Goal: Navigation & Orientation: Find specific page/section

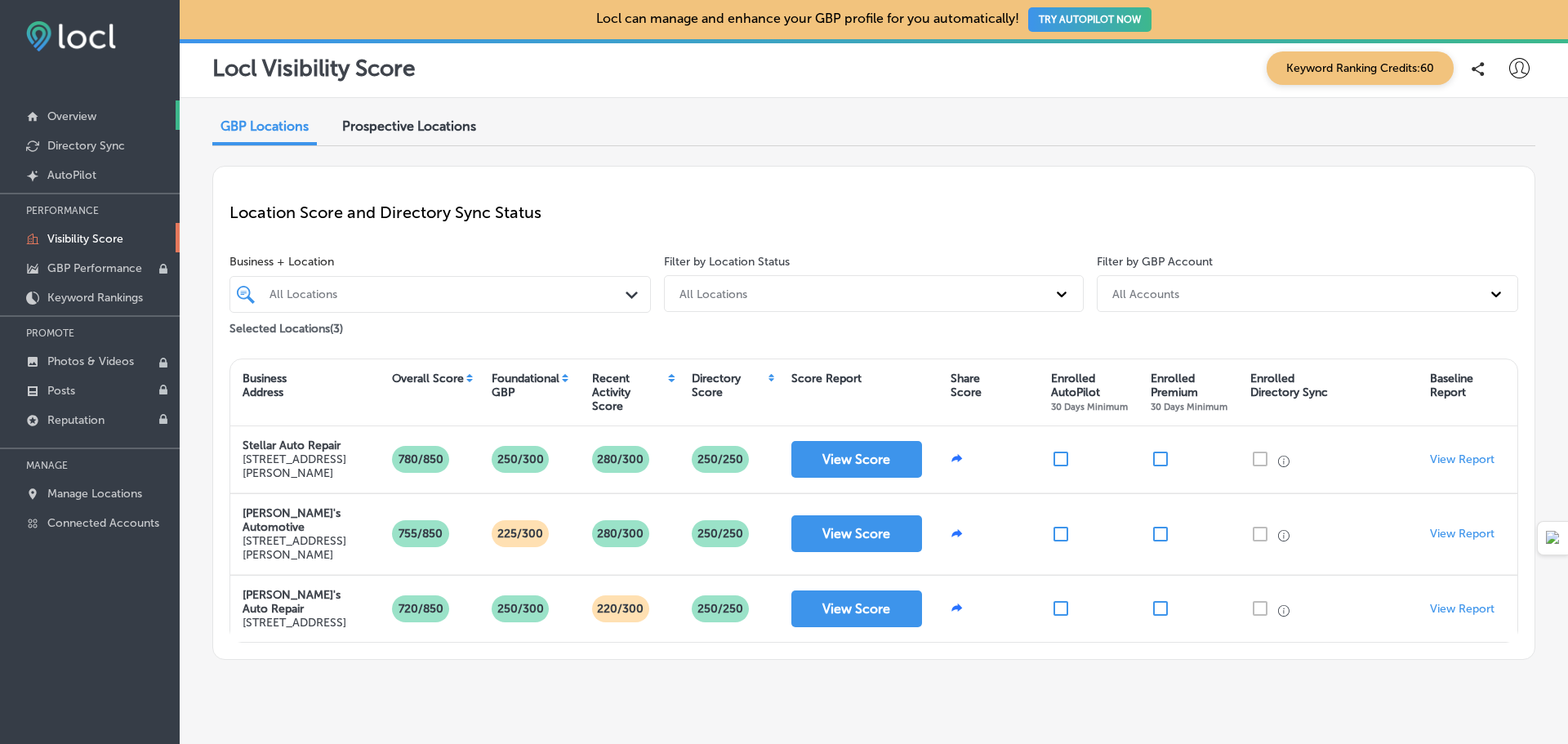
click at [71, 115] on p "Overview" at bounding box center [71, 116] width 49 height 14
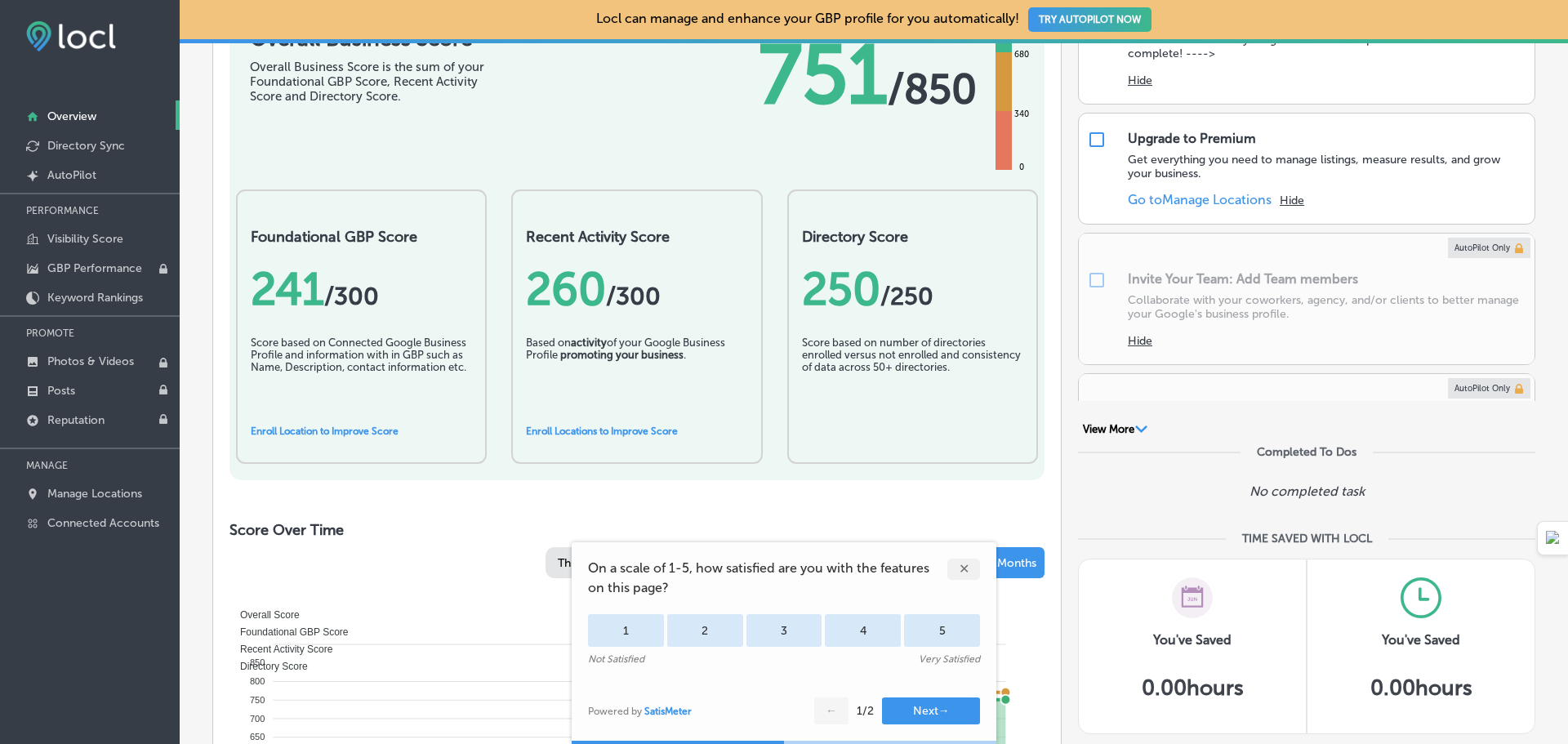
scroll to position [245, 0]
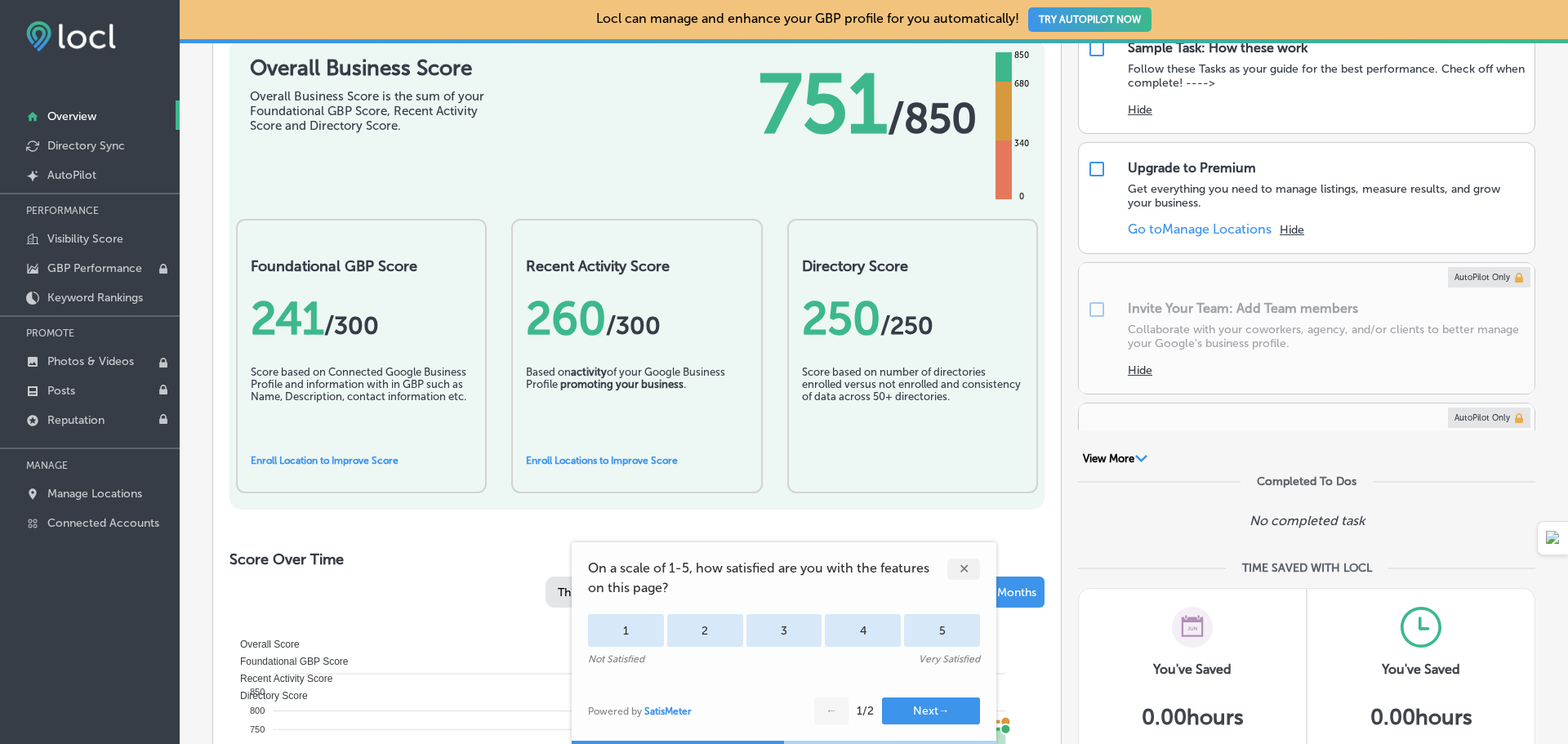
click at [968, 569] on div "✕" at bounding box center [963, 569] width 33 height 21
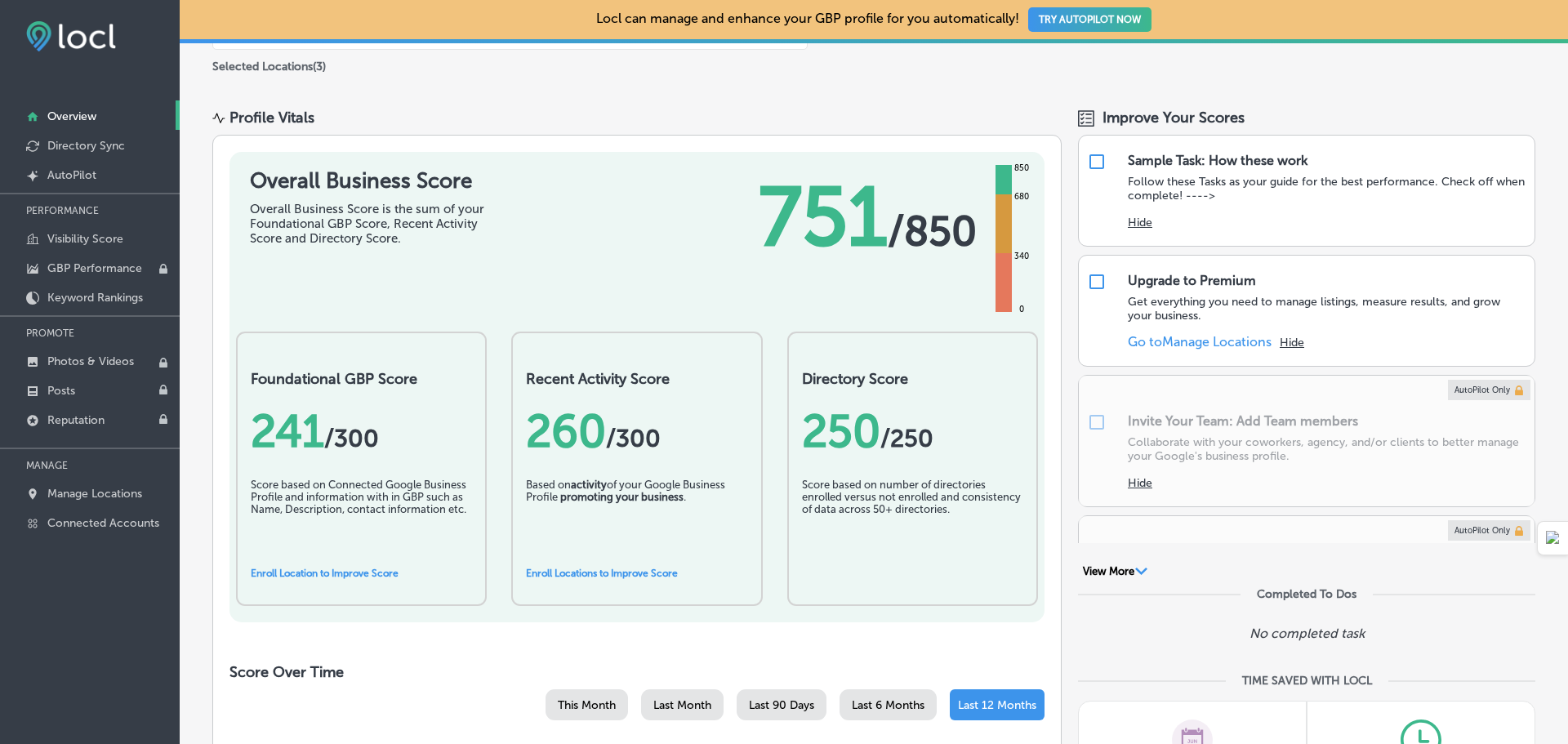
scroll to position [0, 0]
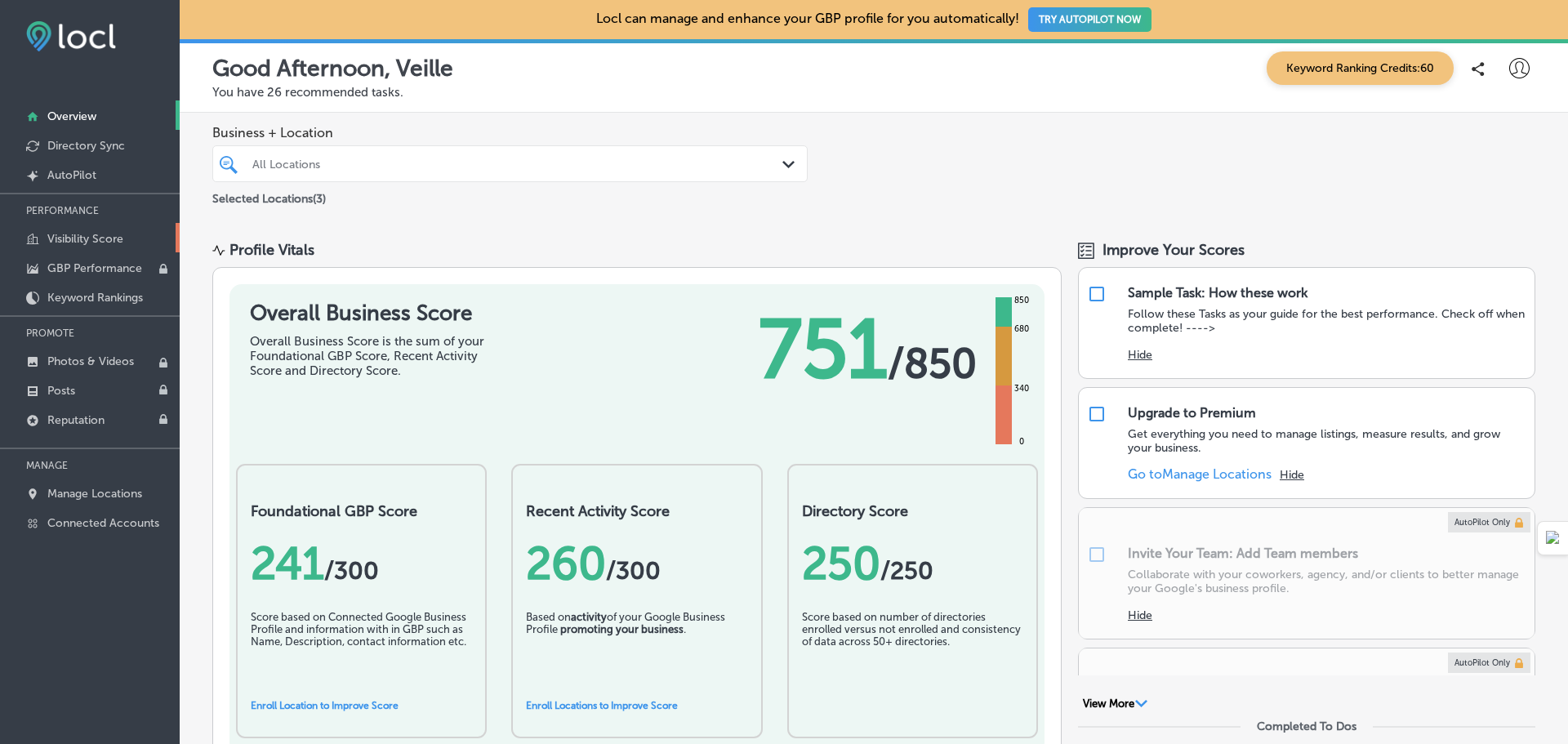
click at [87, 234] on p "Visibility Score" at bounding box center [85, 239] width 76 height 14
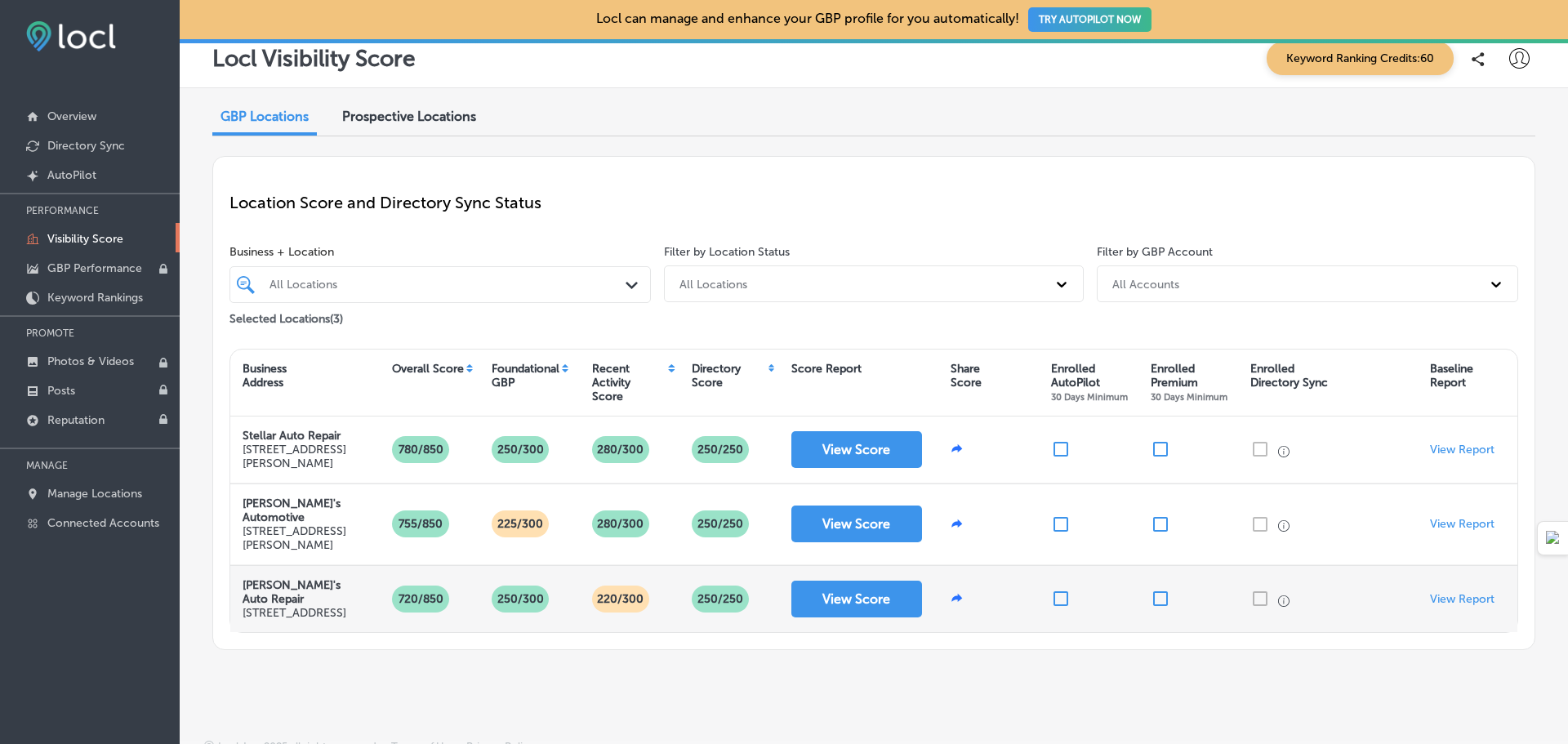
scroll to position [13, 0]
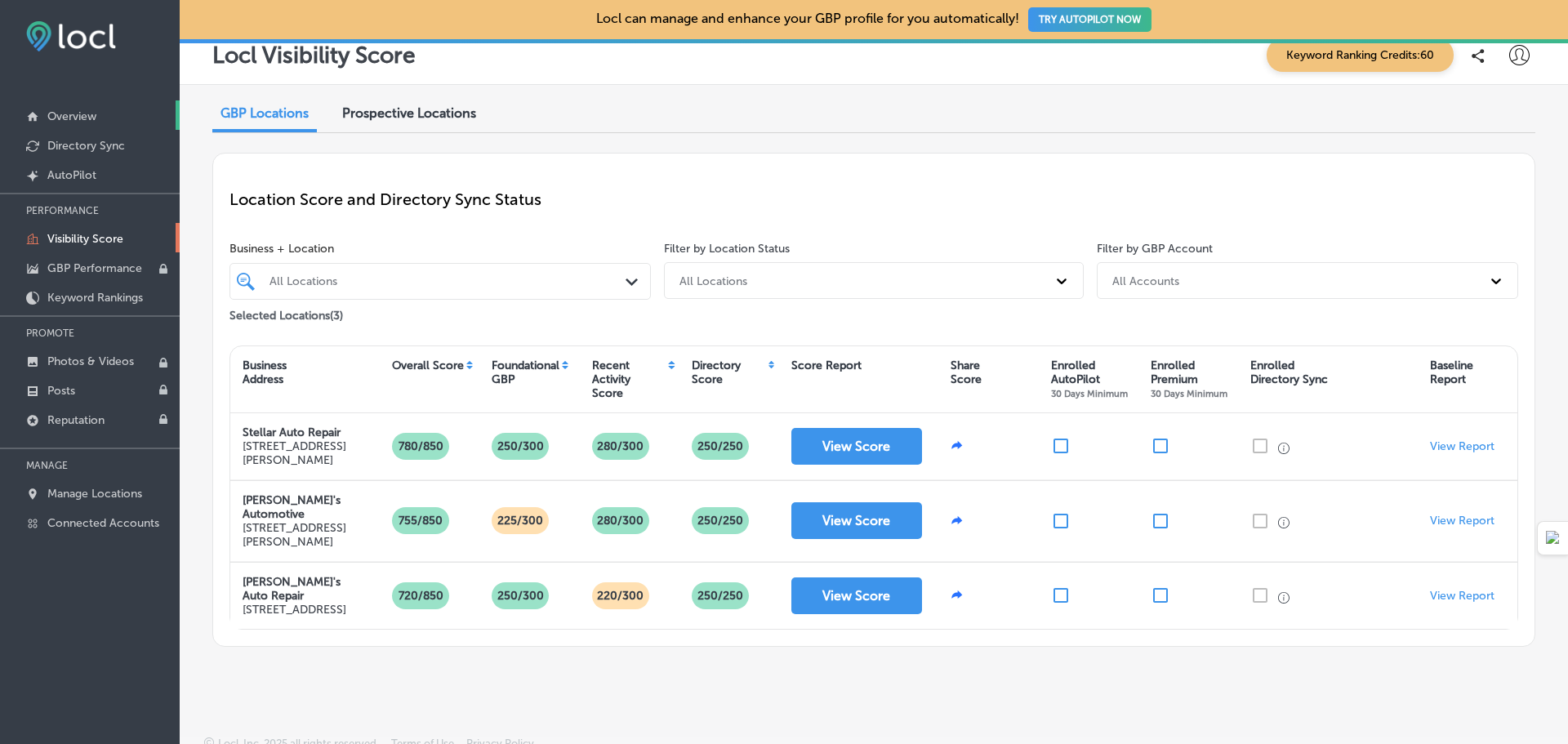
click at [65, 112] on p "Overview" at bounding box center [71, 116] width 49 height 14
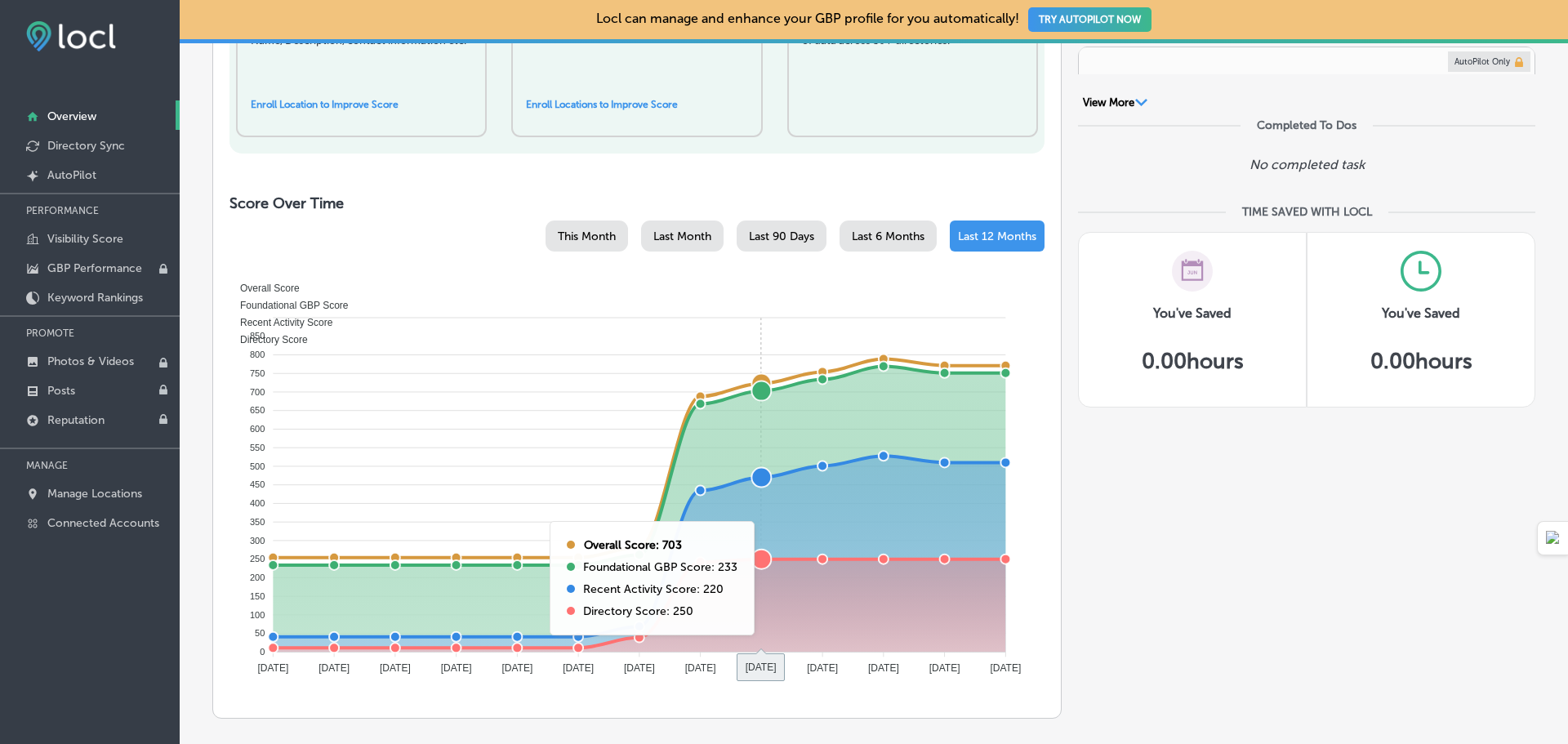
scroll to position [572, 0]
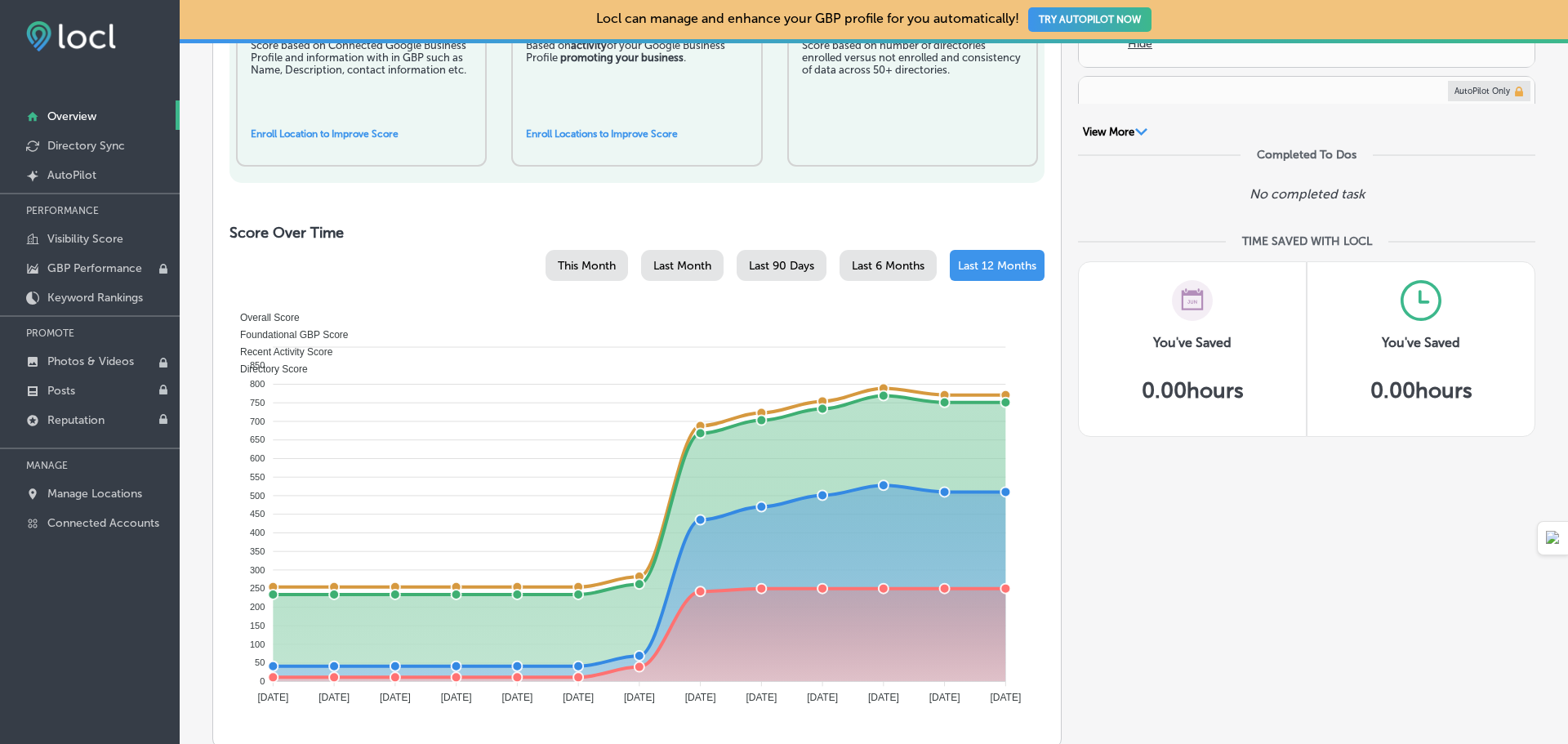
click at [563, 267] on span "This Month" at bounding box center [587, 266] width 58 height 14
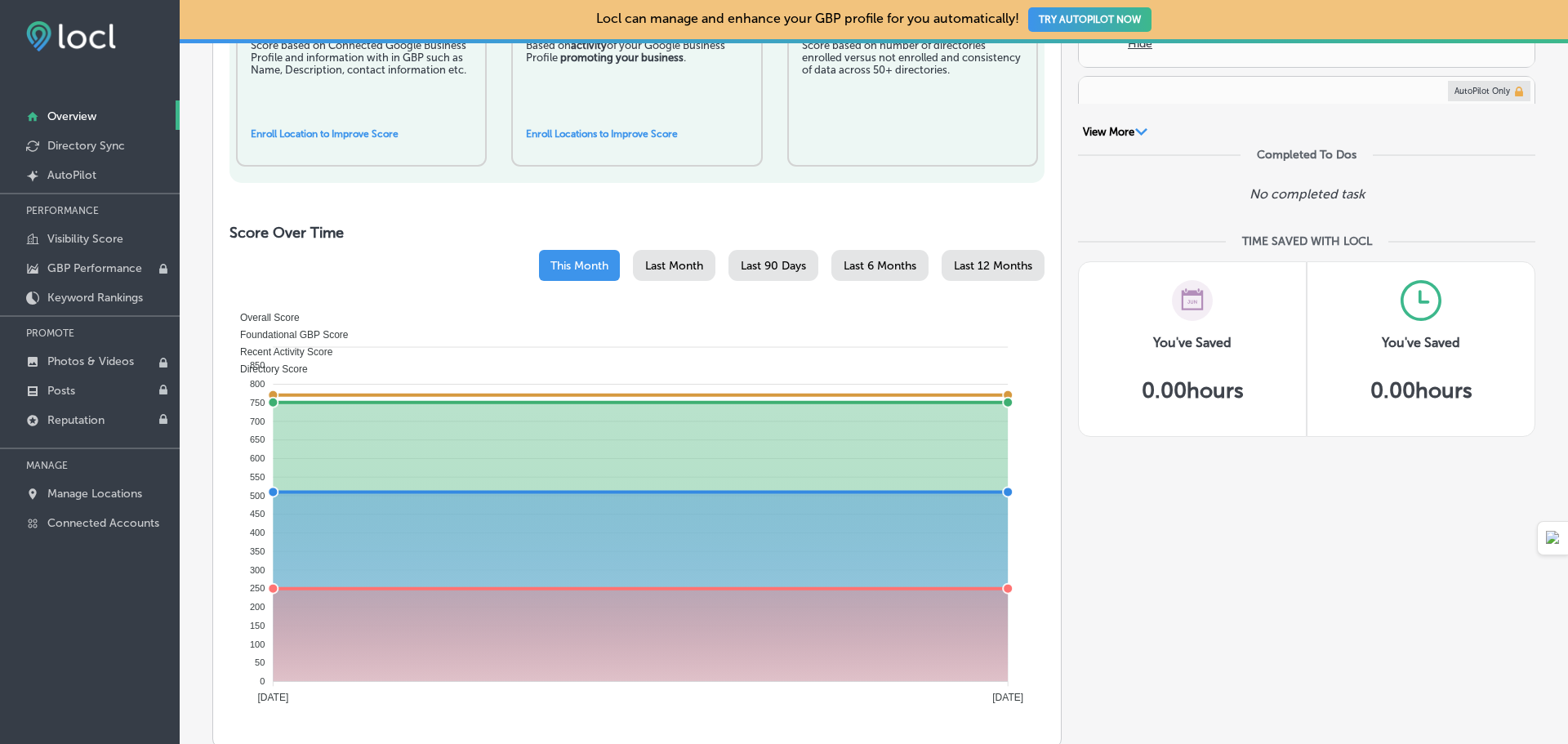
click at [656, 269] on span "Last Month" at bounding box center [674, 266] width 58 height 14
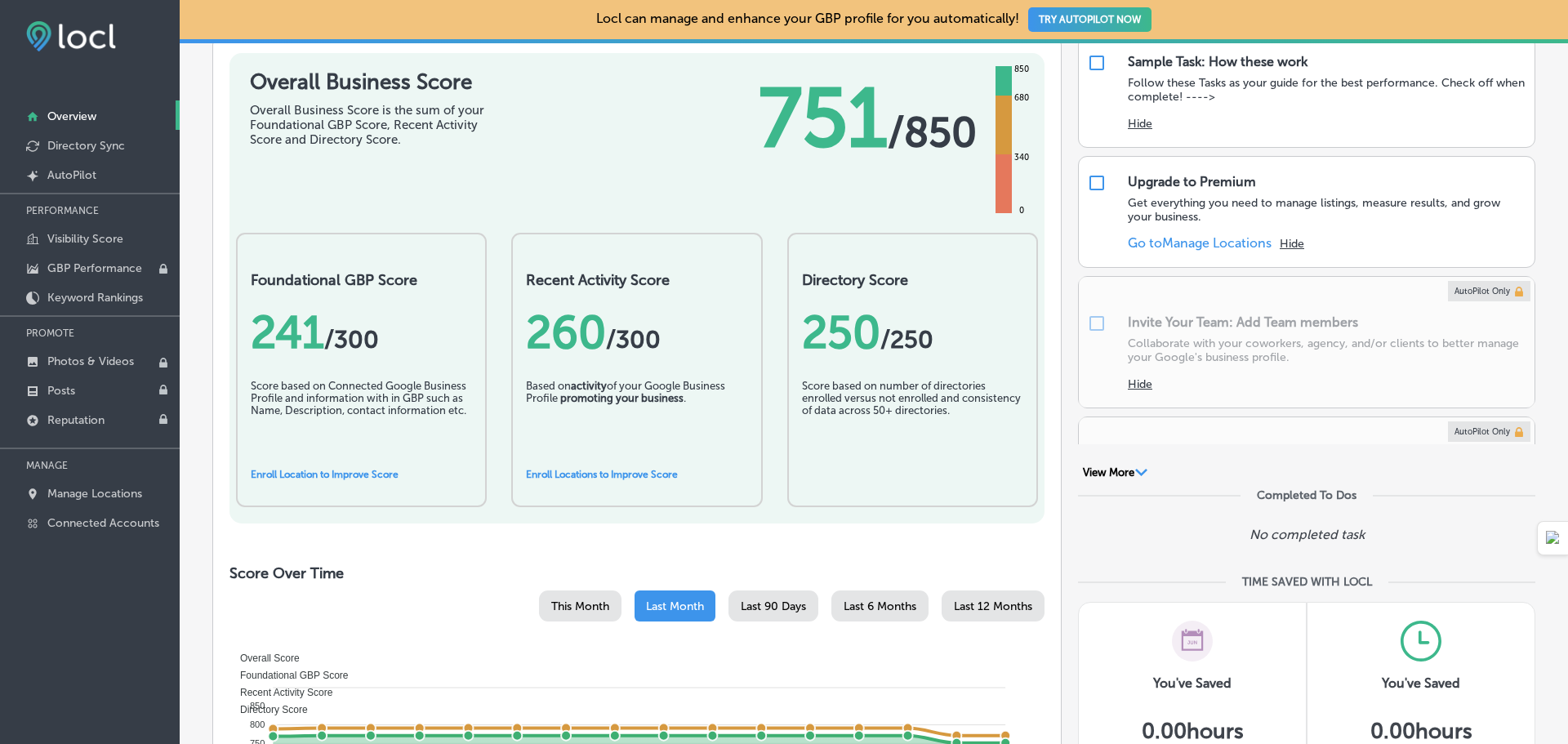
scroll to position [0, 0]
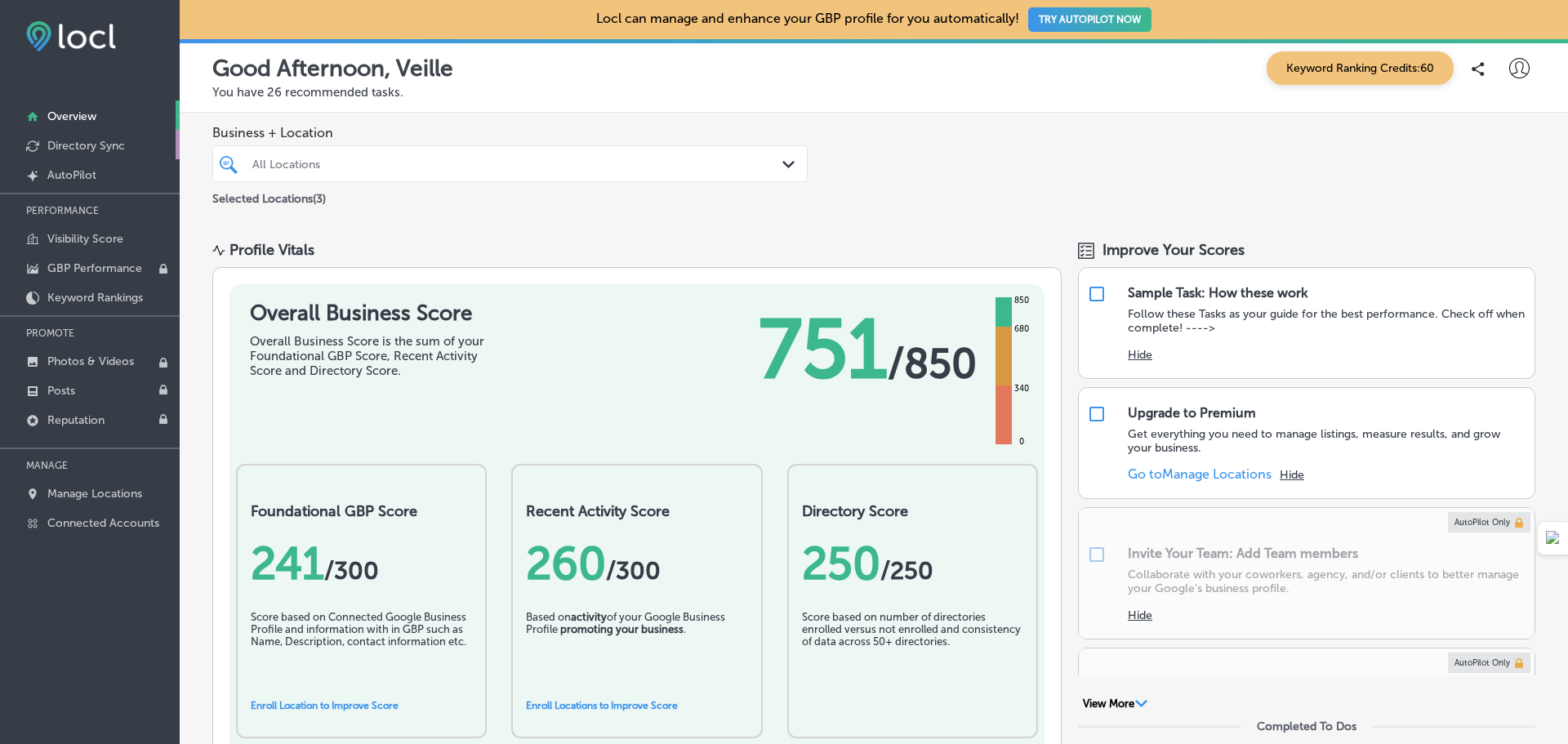
click at [79, 147] on p "Directory Sync" at bounding box center [86, 146] width 78 height 14
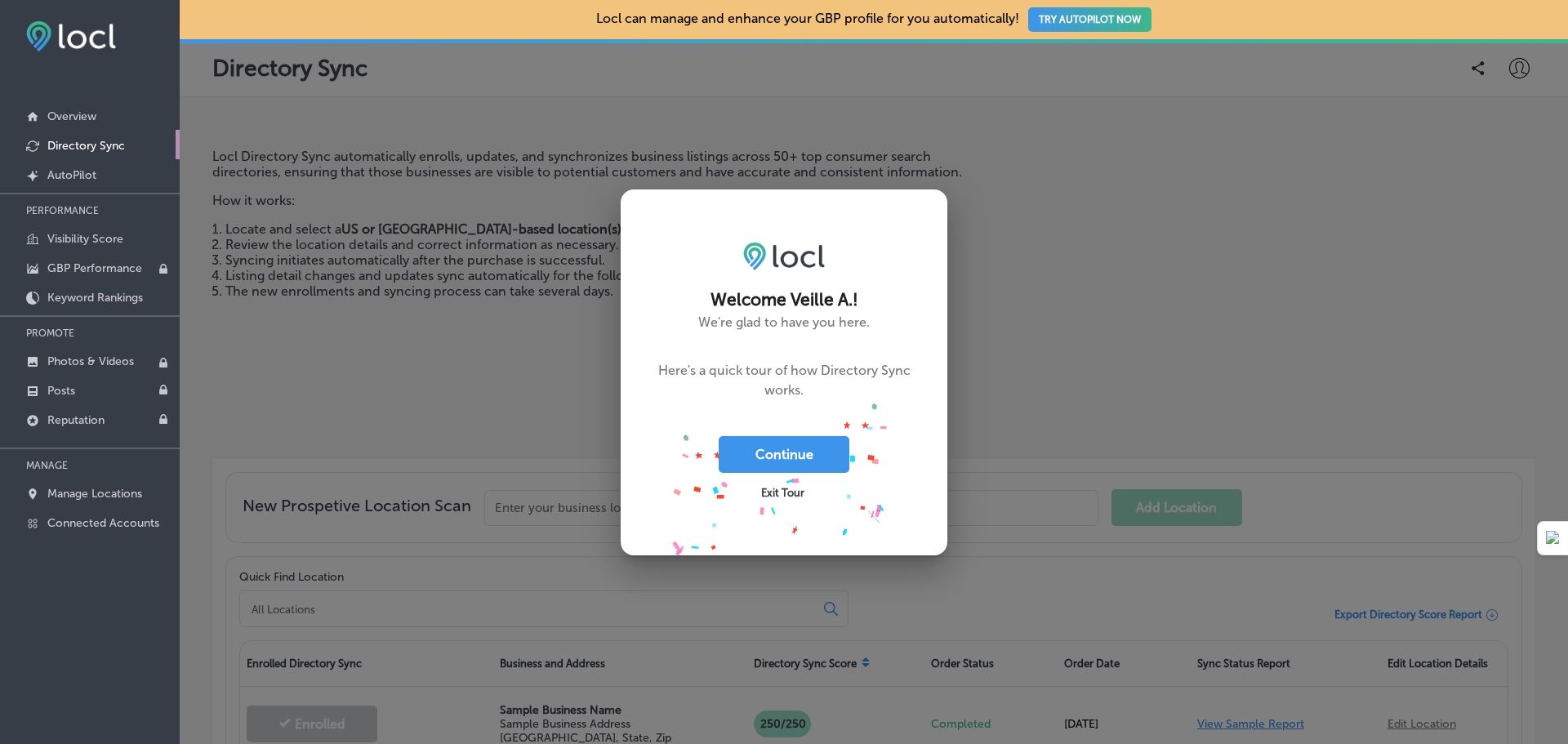
drag, startPoint x: 784, startPoint y: 451, endPoint x: 731, endPoint y: 455, distance: 53.2
click at [784, 451] on button "Continue" at bounding box center [784, 454] width 131 height 37
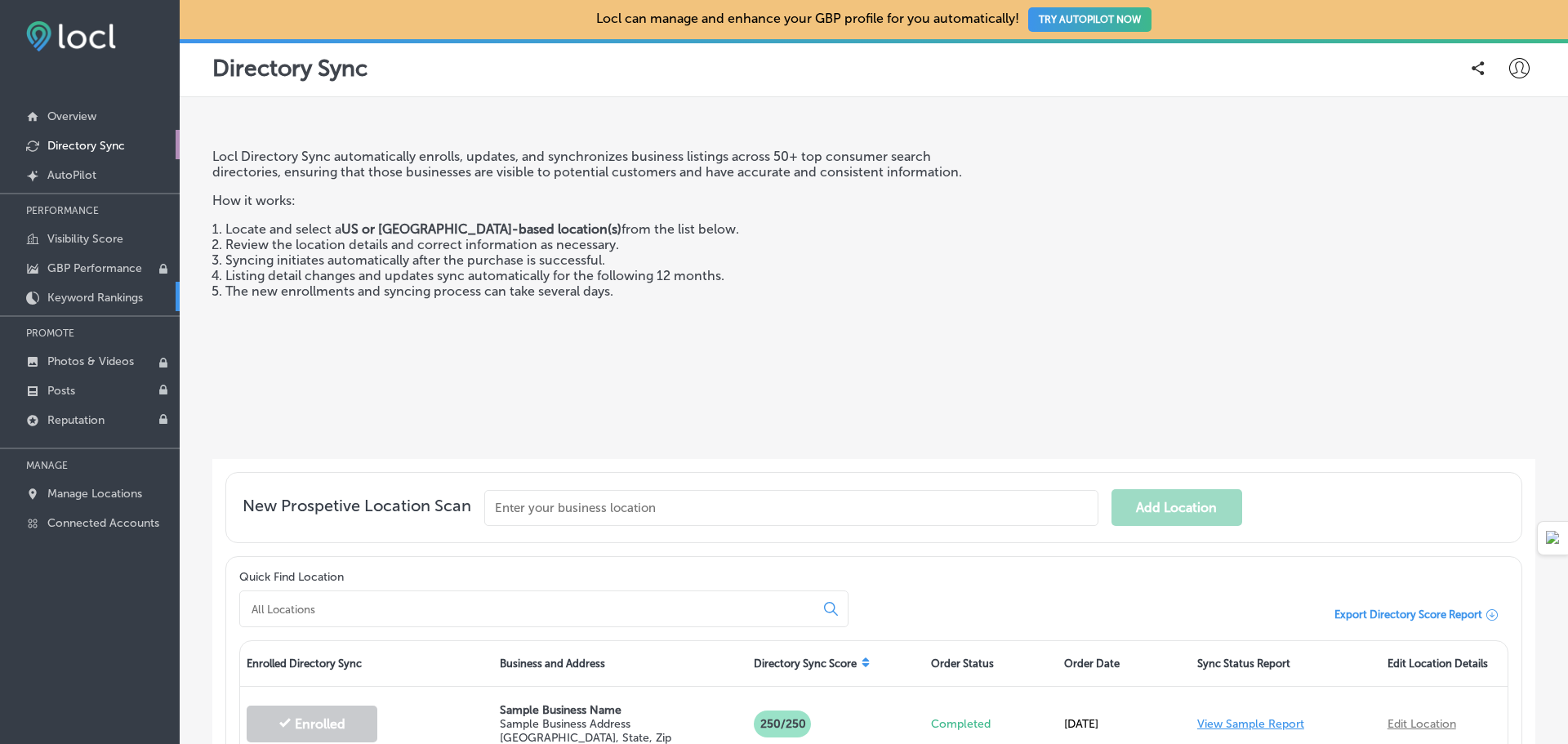
click at [109, 296] on p "Keyword Rankings" at bounding box center [95, 298] width 96 height 14
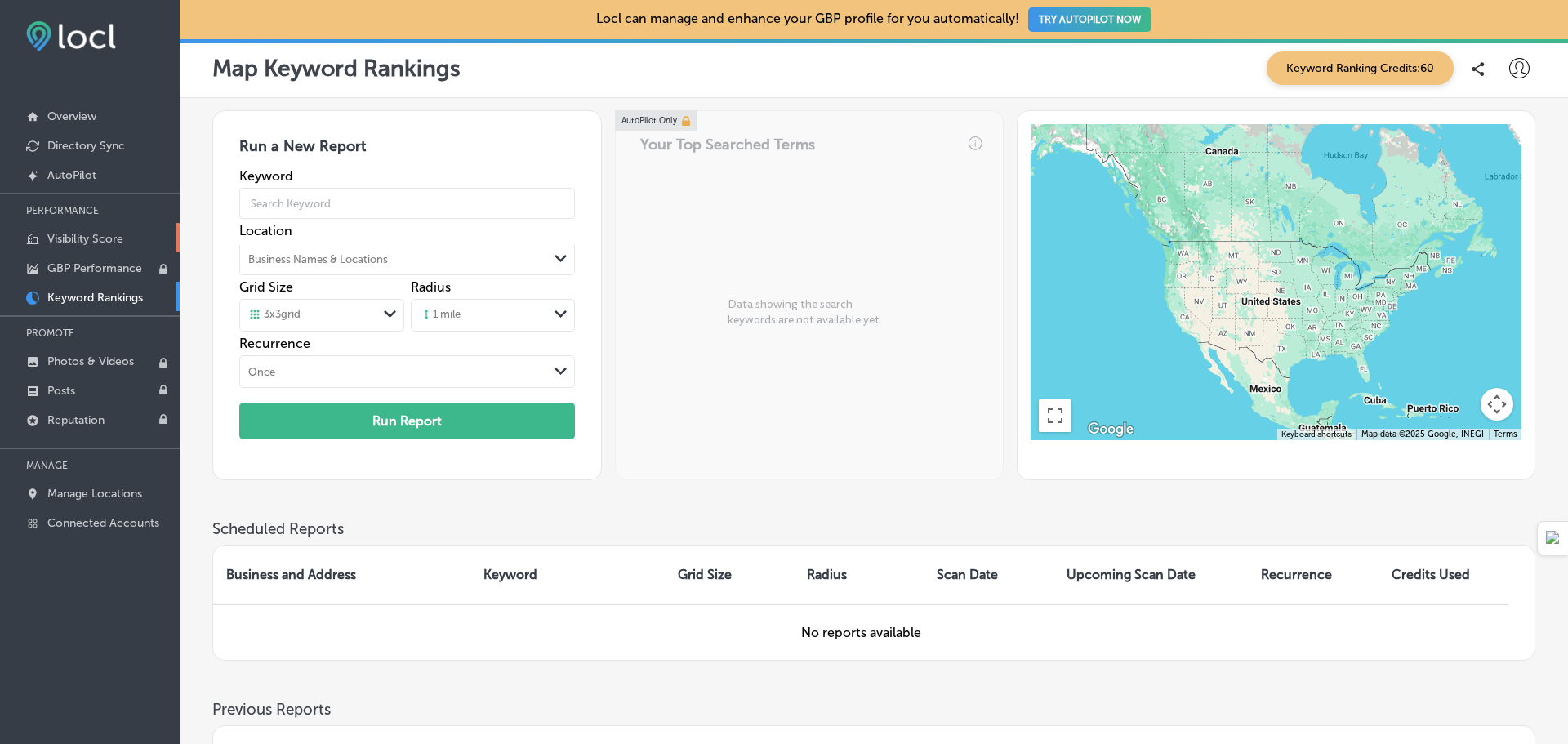
click at [98, 230] on link "Visibility Score" at bounding box center [90, 237] width 180 height 29
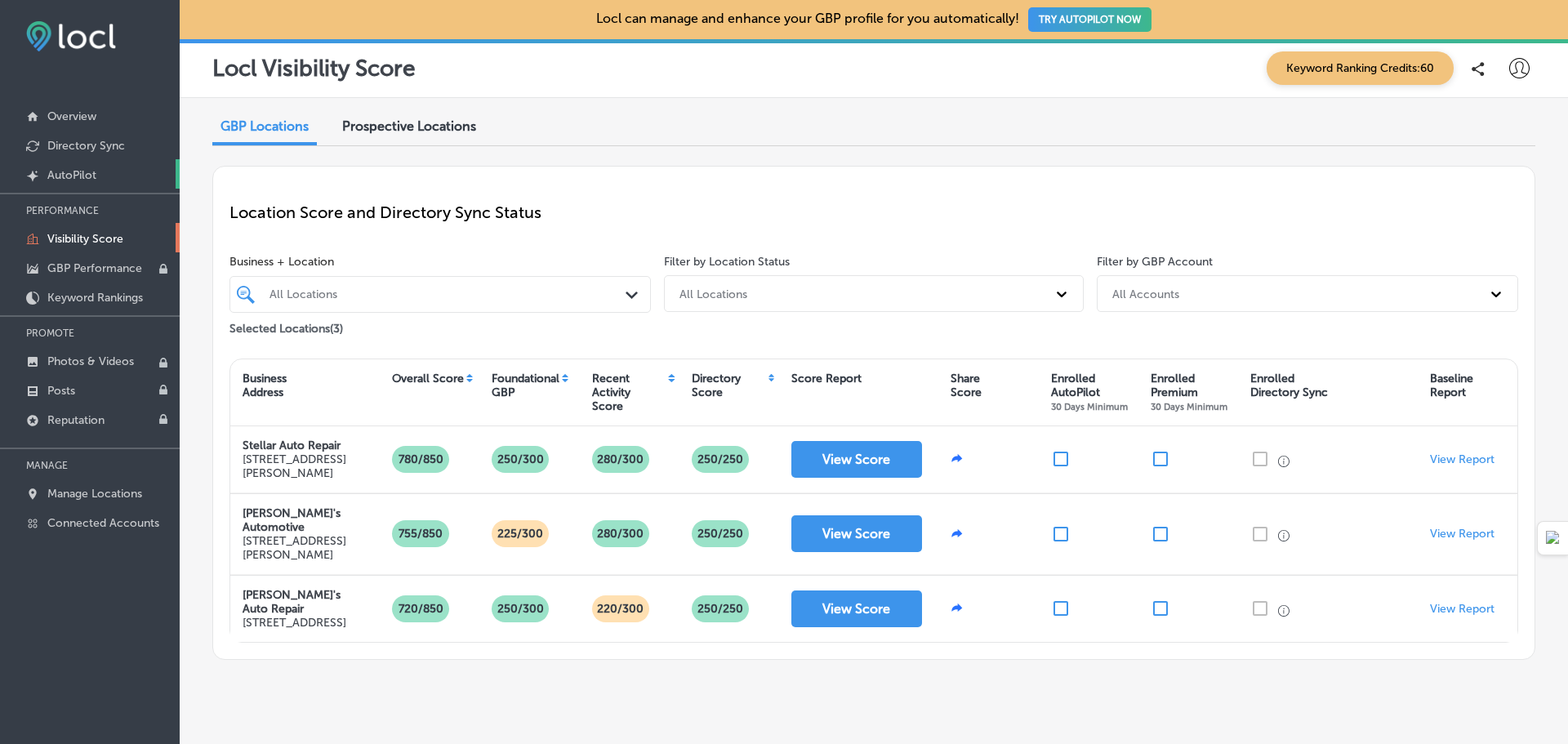
click at [75, 160] on link "Created by potrace 1.10, written by [PERSON_NAME] [DATE]-[DATE] AutoPilot" at bounding box center [90, 173] width 180 height 29
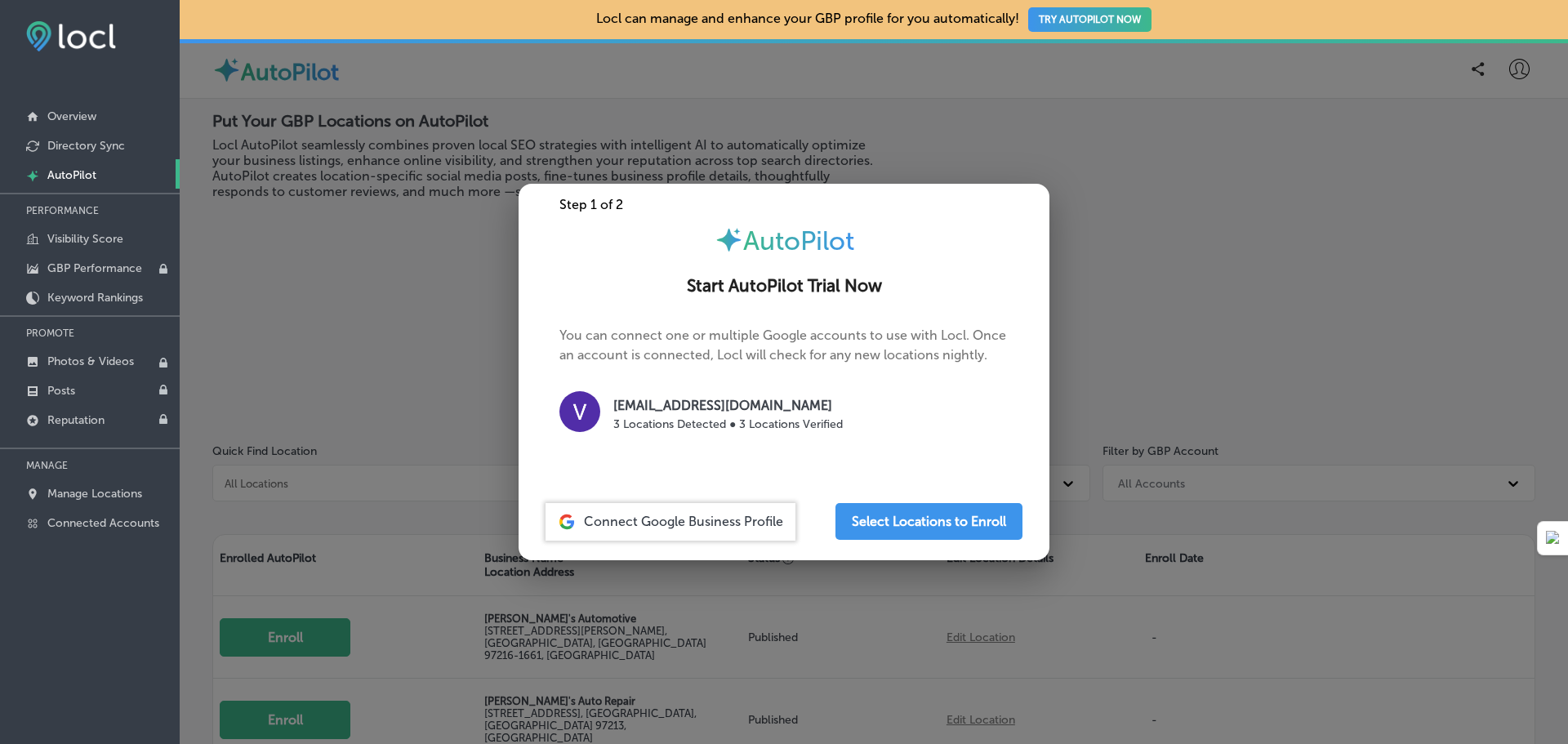
click at [934, 169] on div at bounding box center [784, 372] width 1568 height 744
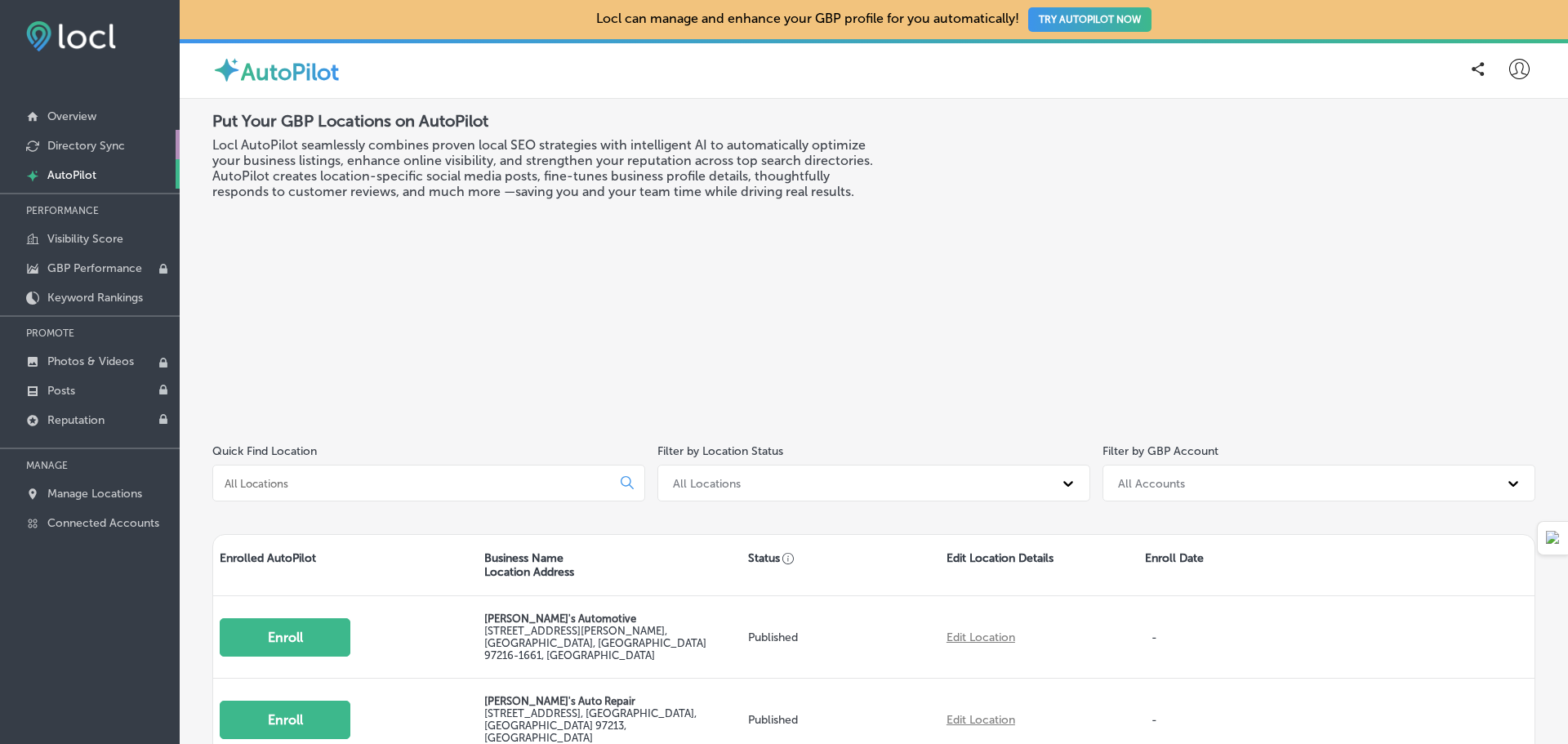
click at [59, 156] on link "Directory Sync" at bounding box center [90, 144] width 180 height 29
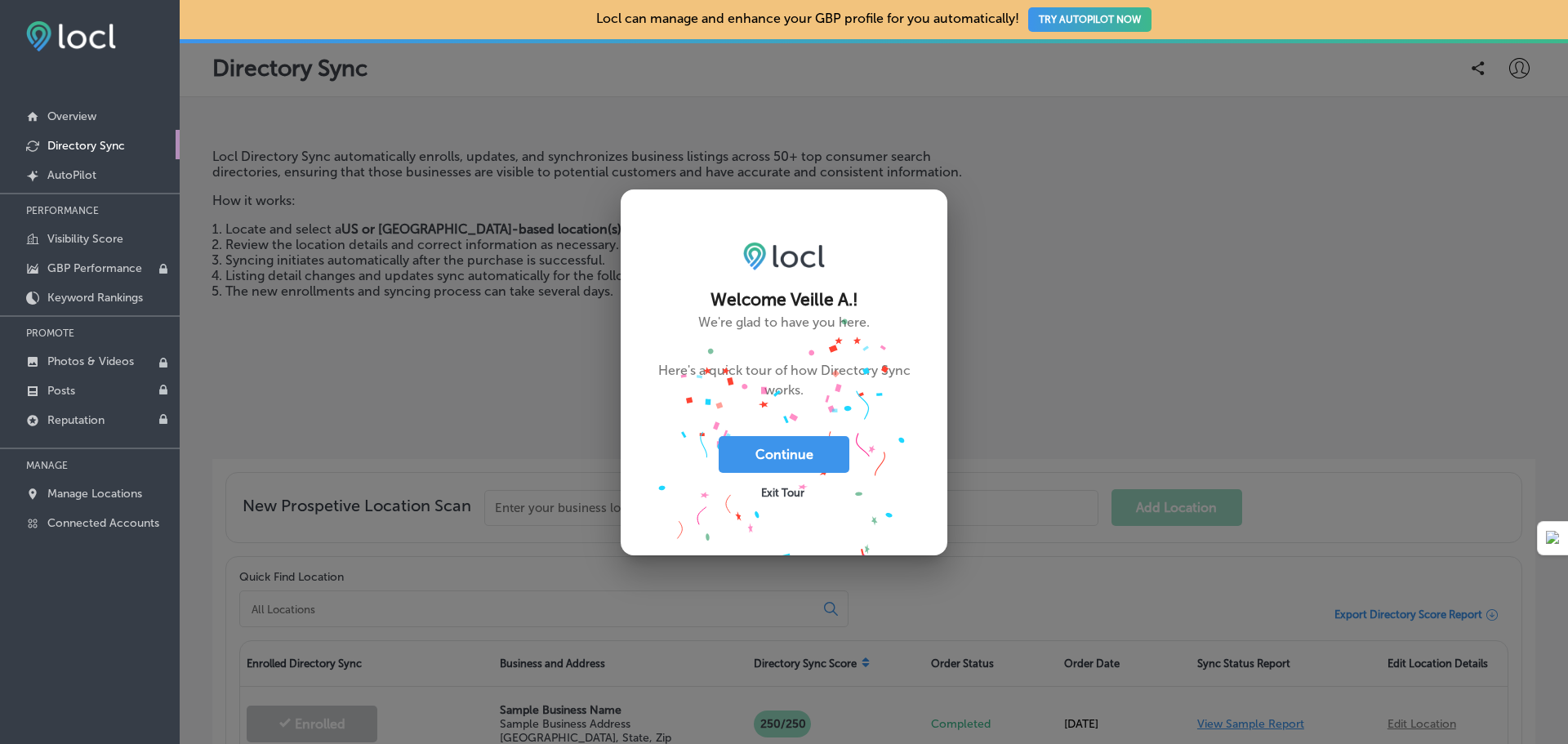
click at [784, 491] on span "Exit Tour" at bounding box center [783, 493] width 43 height 12
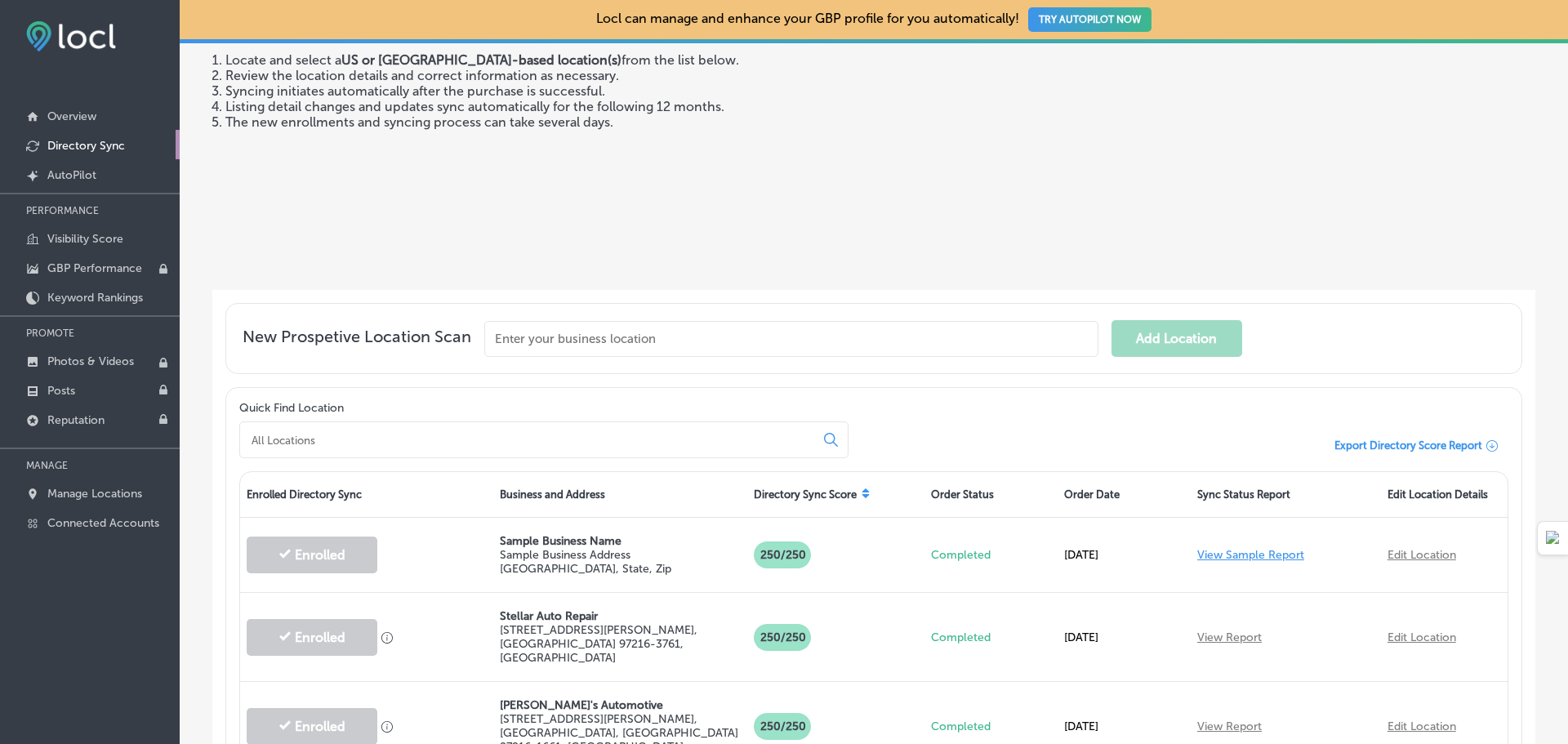
scroll to position [129, 0]
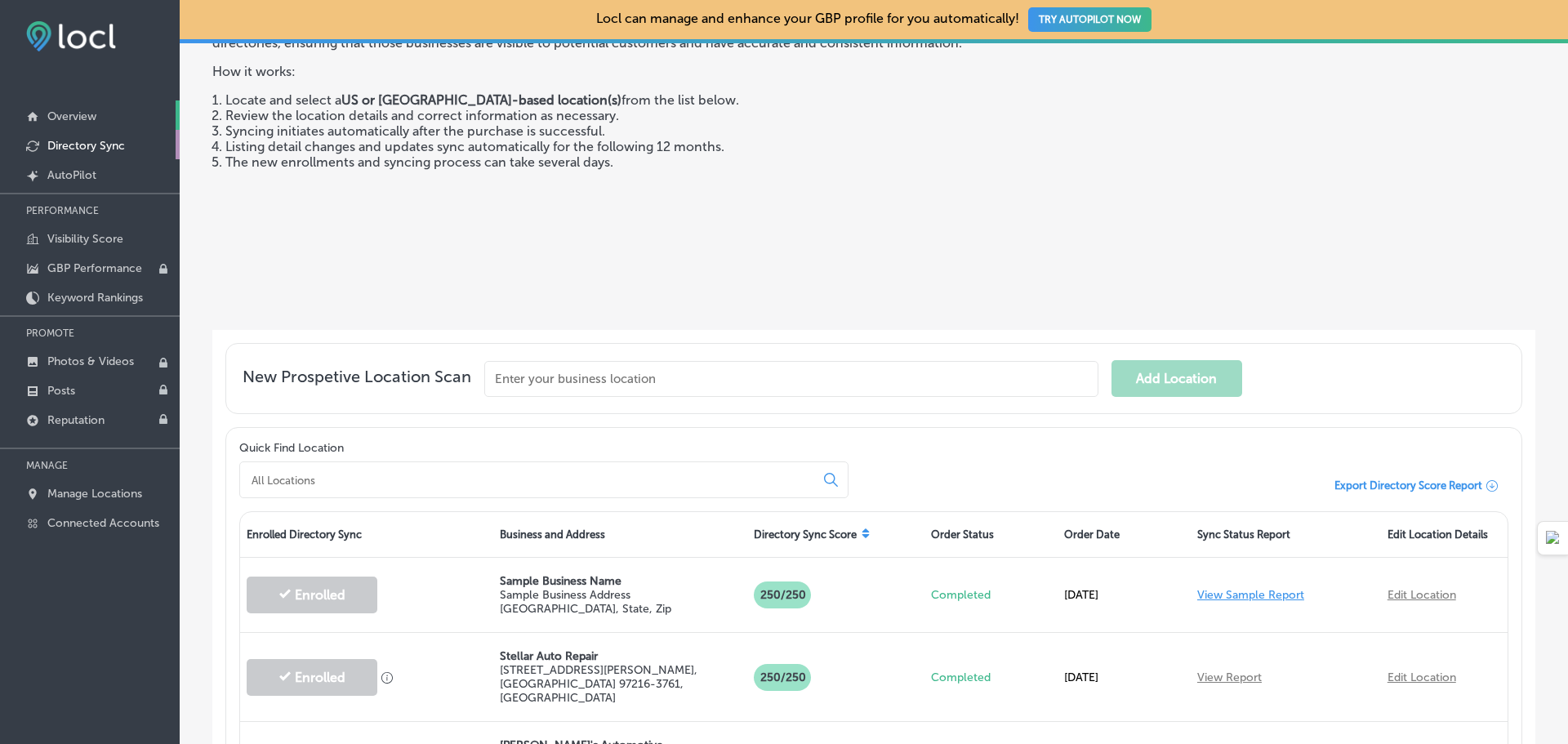
click at [60, 107] on link "Overview" at bounding box center [90, 114] width 180 height 29
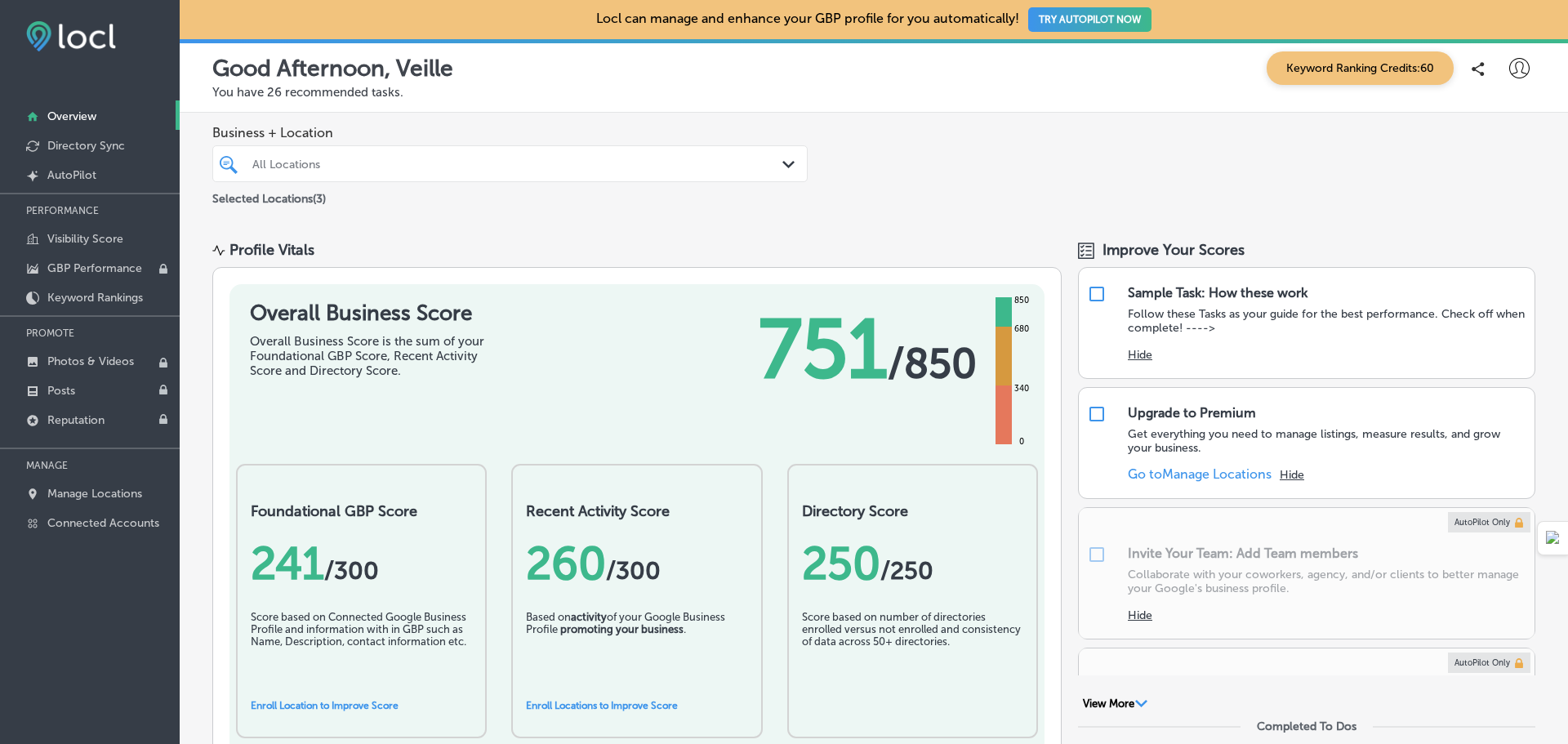
click at [506, 160] on div "All Locations" at bounding box center [518, 164] width 532 height 14
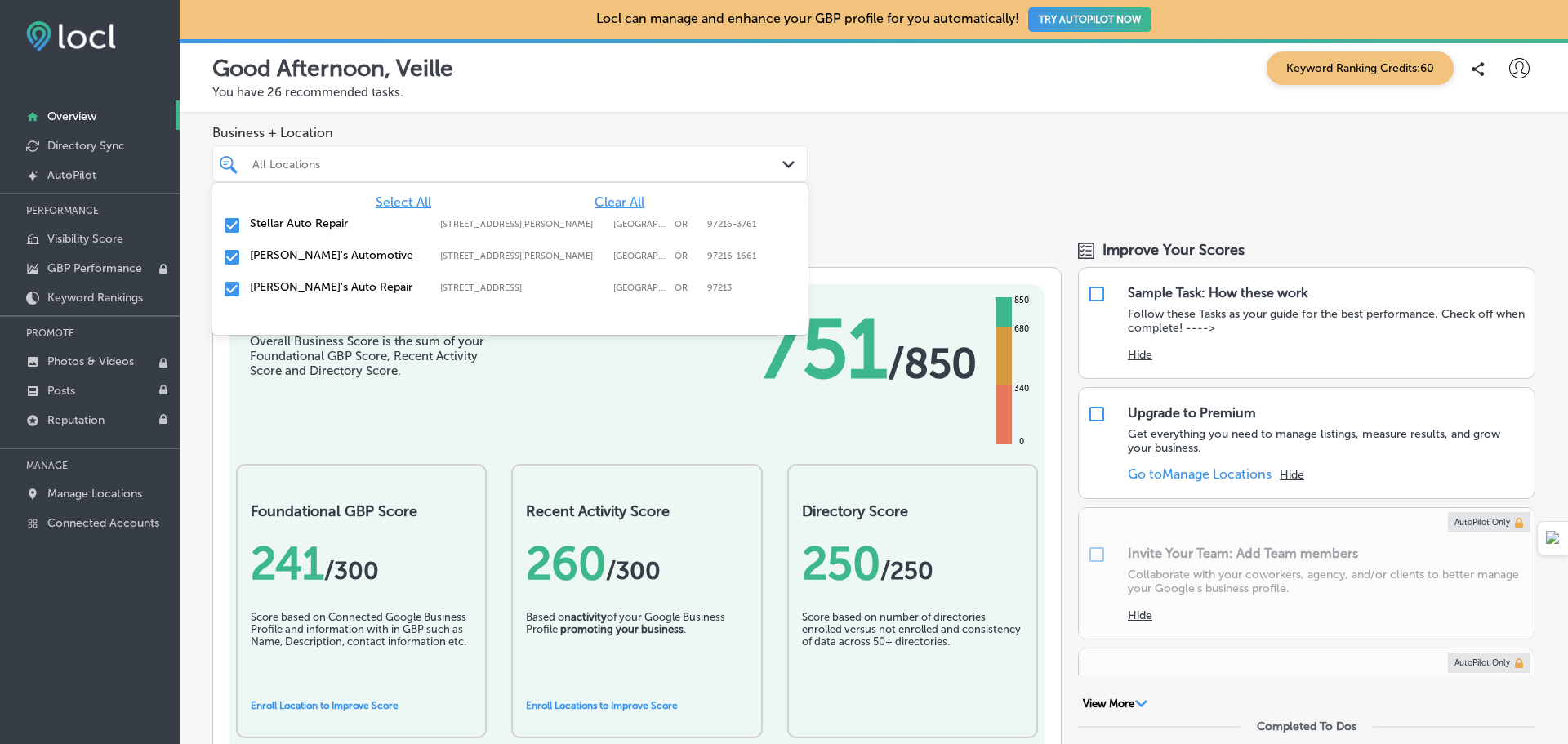
click at [316, 222] on label "Stellar Auto Repair" at bounding box center [337, 224] width 174 height 14
click at [262, 213] on div "[PERSON_NAME]'s Automotive [STREET_ADDRESS][PERSON_NAME]-1661 [STREET_ADDRESS][…" at bounding box center [510, 225] width 583 height 25
click at [1015, 194] on div "Business + Location option [STREET_ADDRESS][PERSON_NAME], deselected. option [S…" at bounding box center [873, 167] width 1388 height 108
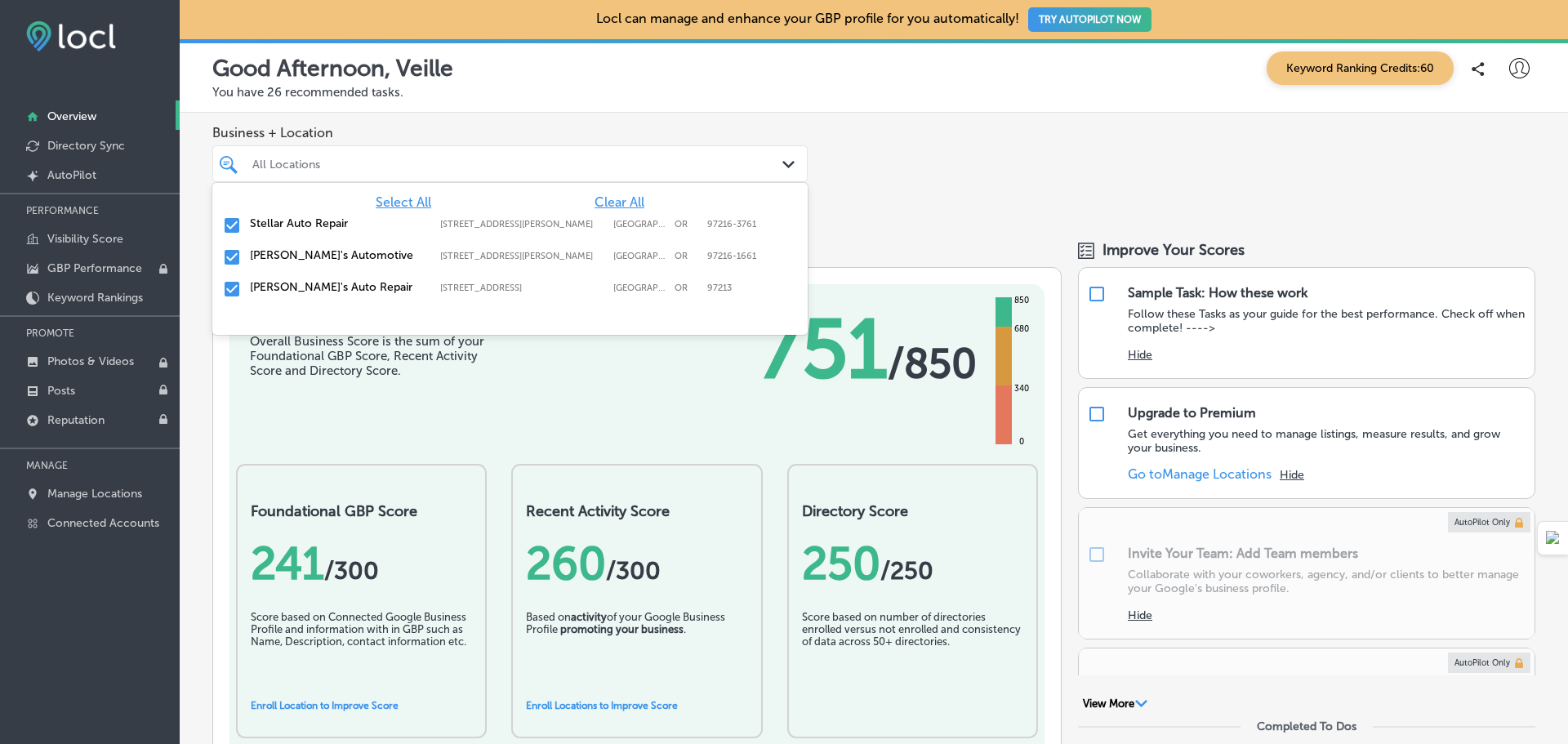
click at [598, 174] on div at bounding box center [484, 164] width 467 height 22
click at [235, 288] on input "checkbox" at bounding box center [232, 289] width 20 height 20
click at [235, 257] on input "checkbox" at bounding box center [232, 258] width 20 height 20
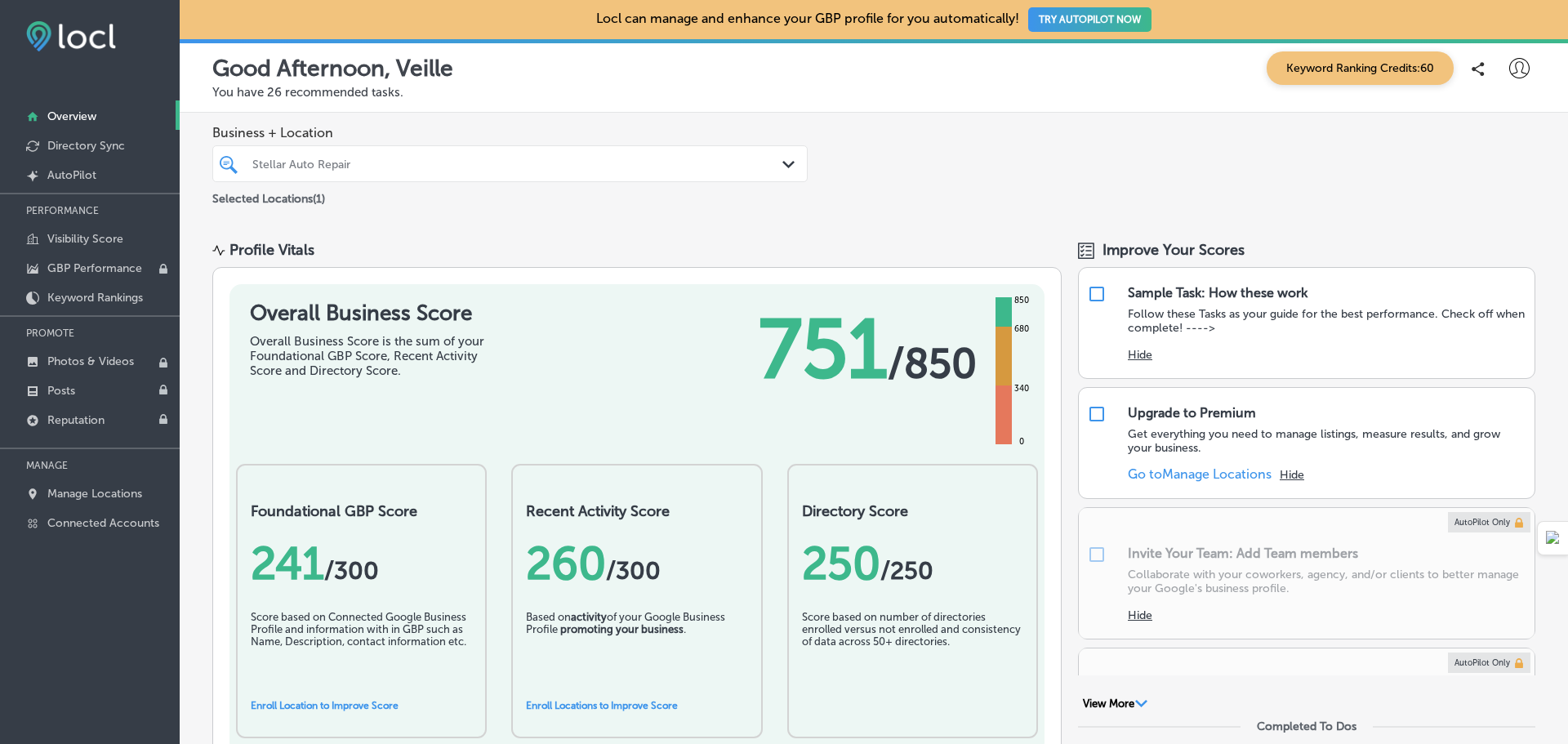
click at [876, 176] on div "Business + Location Stellar Auto Repair Path Created with Sketch. Selected Loca…" at bounding box center [873, 167] width 1388 height 108
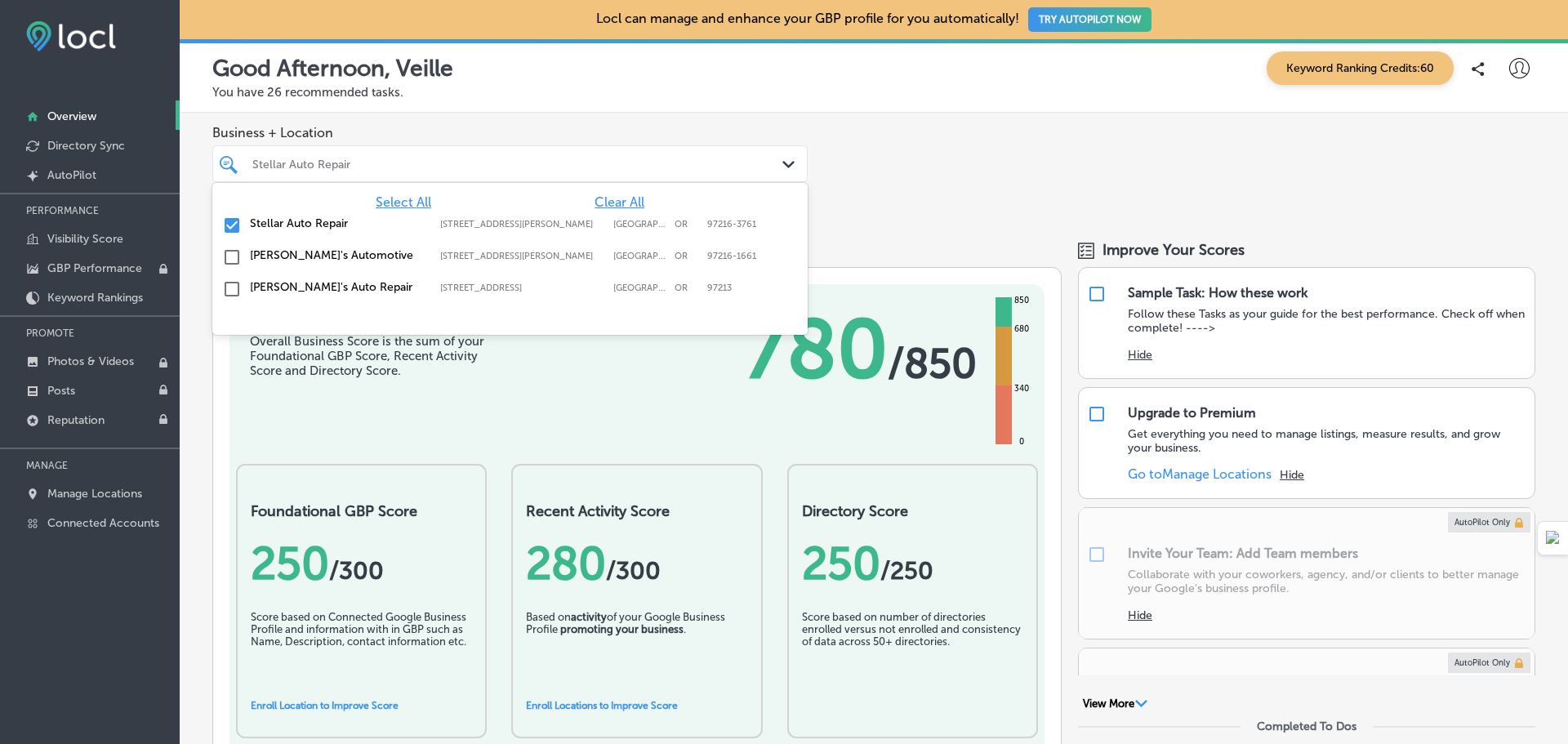
click at [484, 172] on div at bounding box center [484, 164] width 467 height 22
click at [299, 206] on div "Select All Clear All" at bounding box center [510, 202] width 596 height 16
click at [297, 227] on label "Stellar Auto Repair" at bounding box center [337, 224] width 174 height 14
click at [704, 75] on div "Good Afternoon, Veille Keyword Ranking Credits: 60" at bounding box center [873, 67] width 1323 height 33
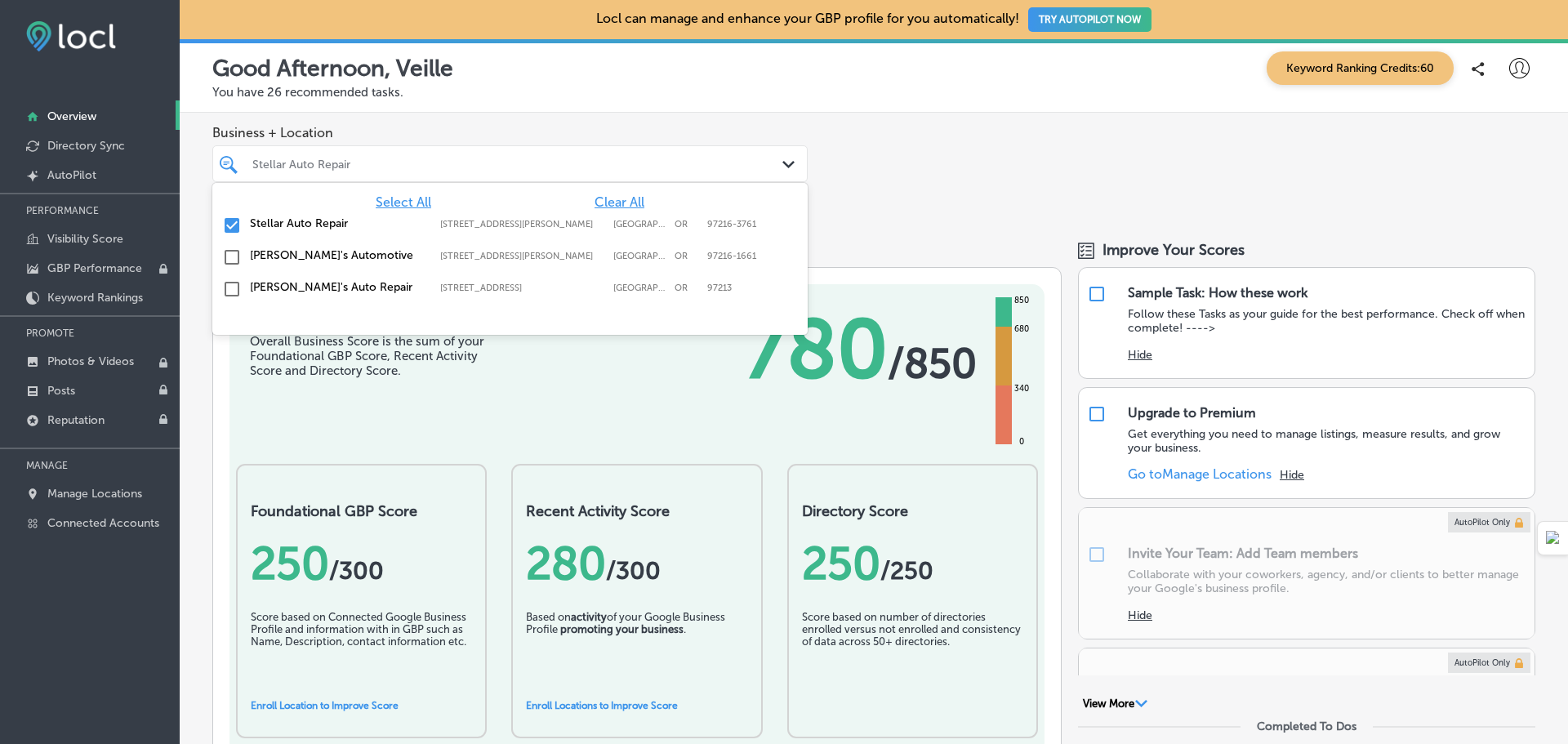
click at [506, 168] on div "Stellar Auto Repair" at bounding box center [518, 164] width 532 height 14
click at [275, 259] on label "[PERSON_NAME]'s Automotive" at bounding box center [337, 255] width 174 height 14
click at [270, 219] on label "Stellar Auto Repair" at bounding box center [337, 224] width 174 height 14
click at [888, 108] on div "Good Afternoon, Veille Keyword Ranking Credits: 60 You have 26 recommended task…" at bounding box center [873, 76] width 1388 height 74
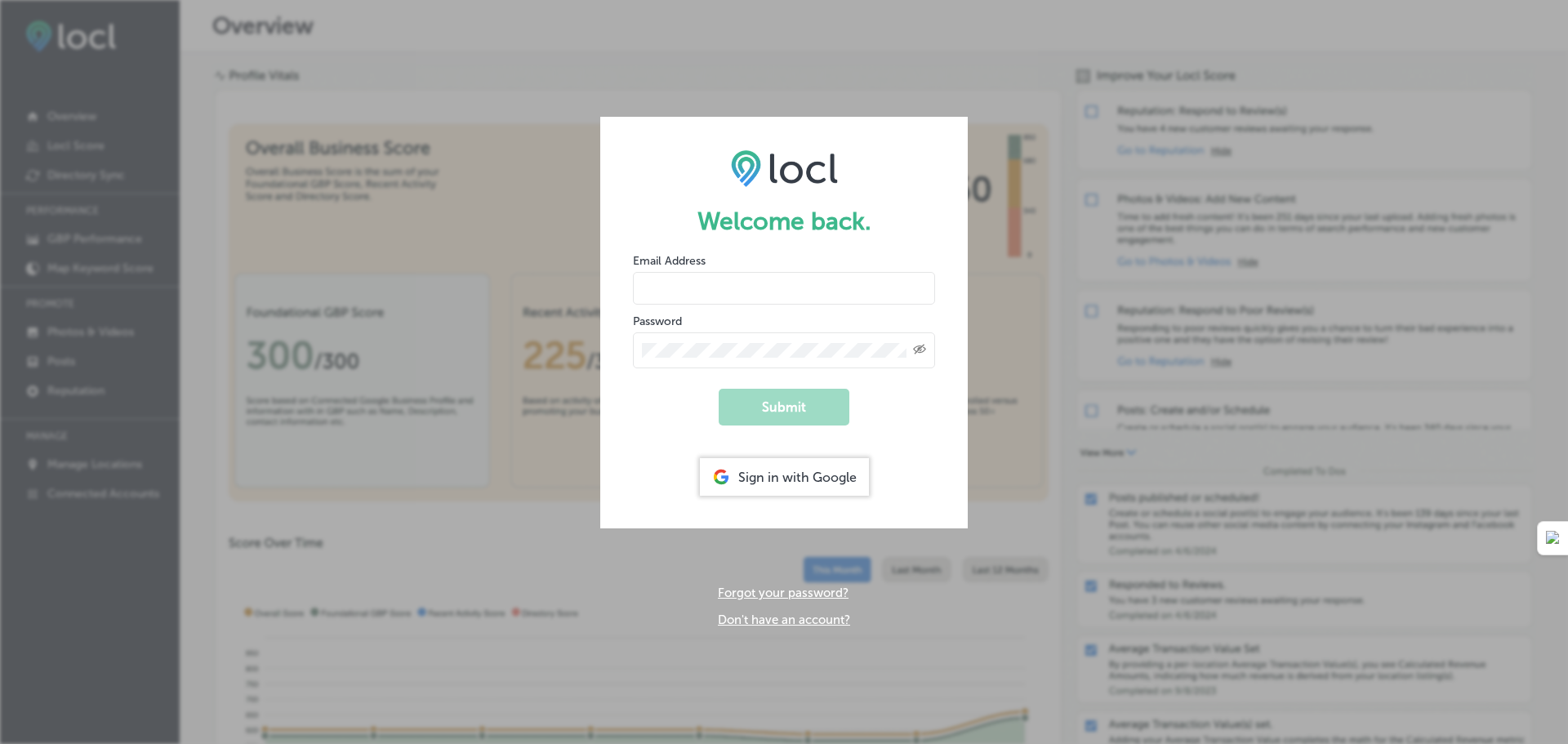
type input "veille@arthursautomotive.com"
click at [792, 418] on button "Submit" at bounding box center [784, 407] width 131 height 37
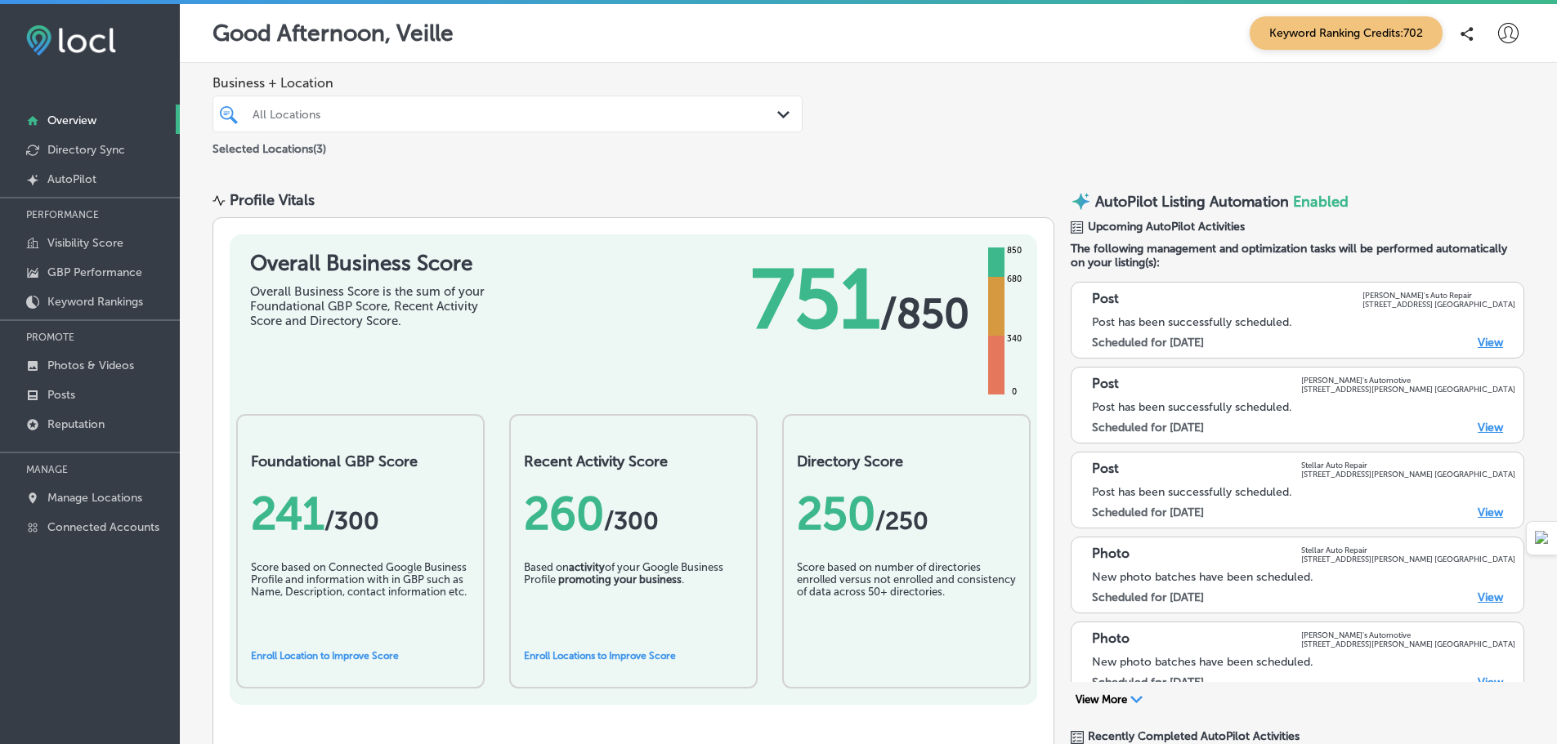
click at [484, 122] on div at bounding box center [482, 114] width 462 height 22
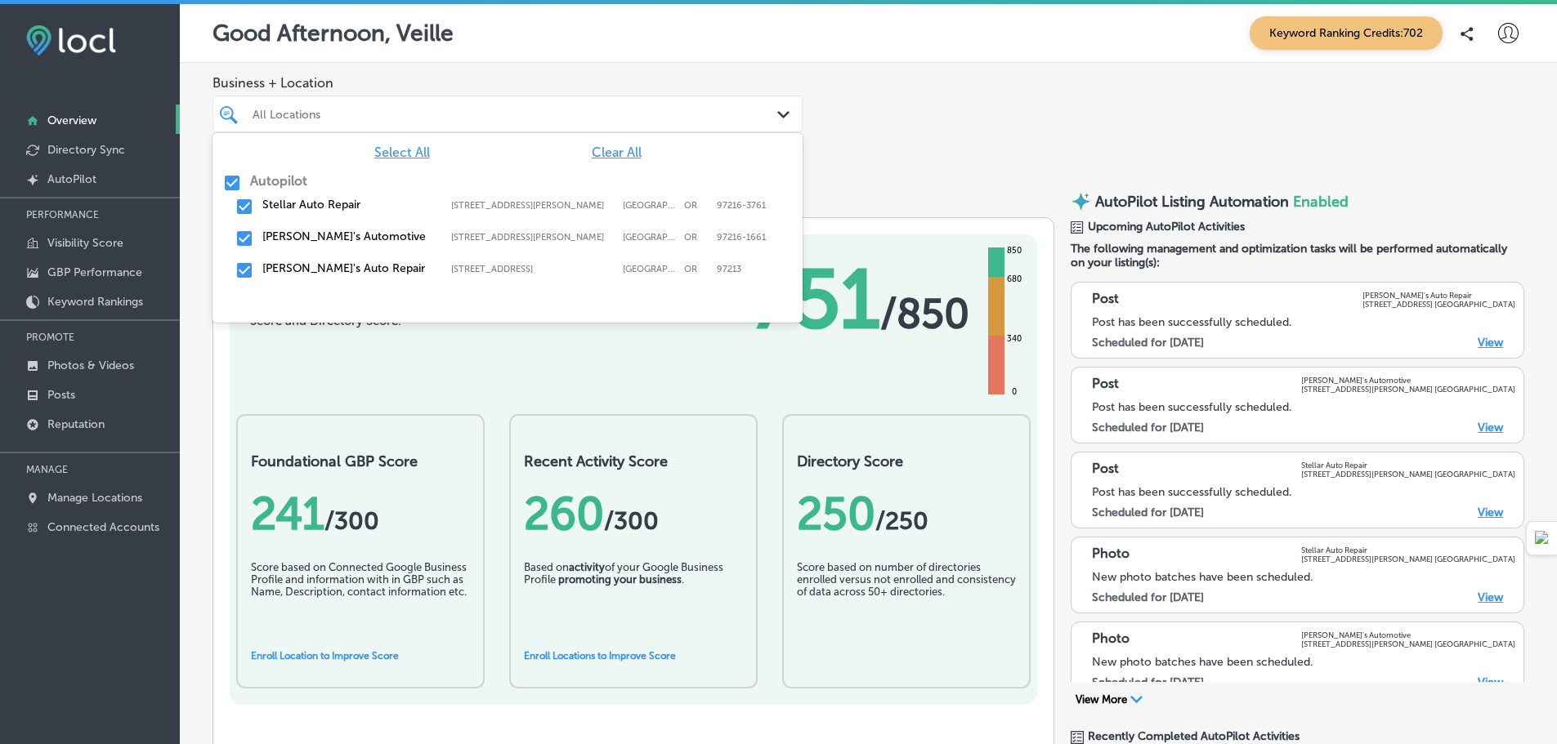
click at [221, 182] on div "Stellar Auto Repair 11801 SE Stark St, Portland, OR, 97216-3761 11801 SE Stark …" at bounding box center [507, 237] width 590 height 111
click at [228, 180] on input "checkbox" at bounding box center [232, 183] width 20 height 20
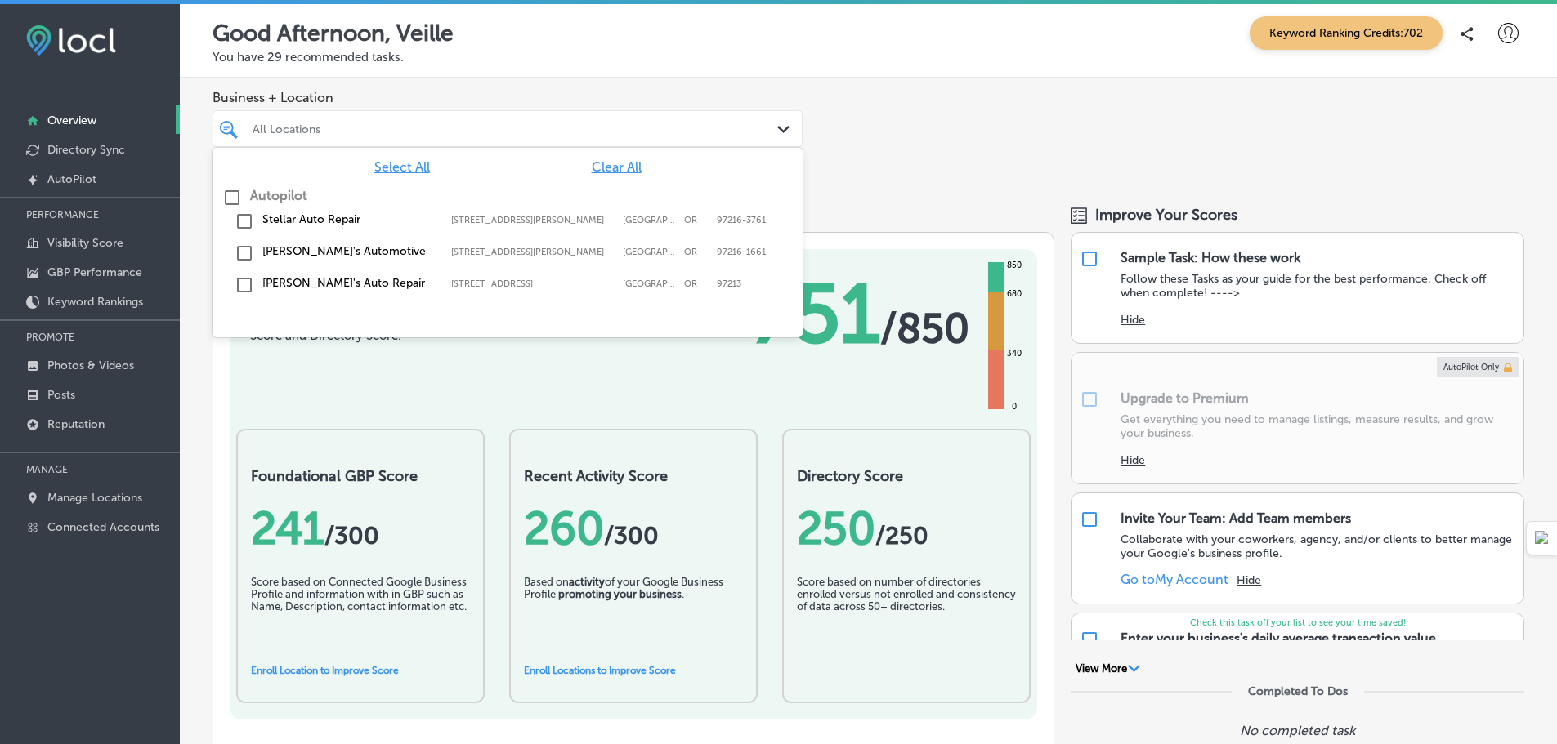
click at [243, 208] on div "Stellar Auto Repair 11801 SE Stark St, Portland, OR, 97216-3761 11801 SE Stark …" at bounding box center [507, 222] width 590 height 32
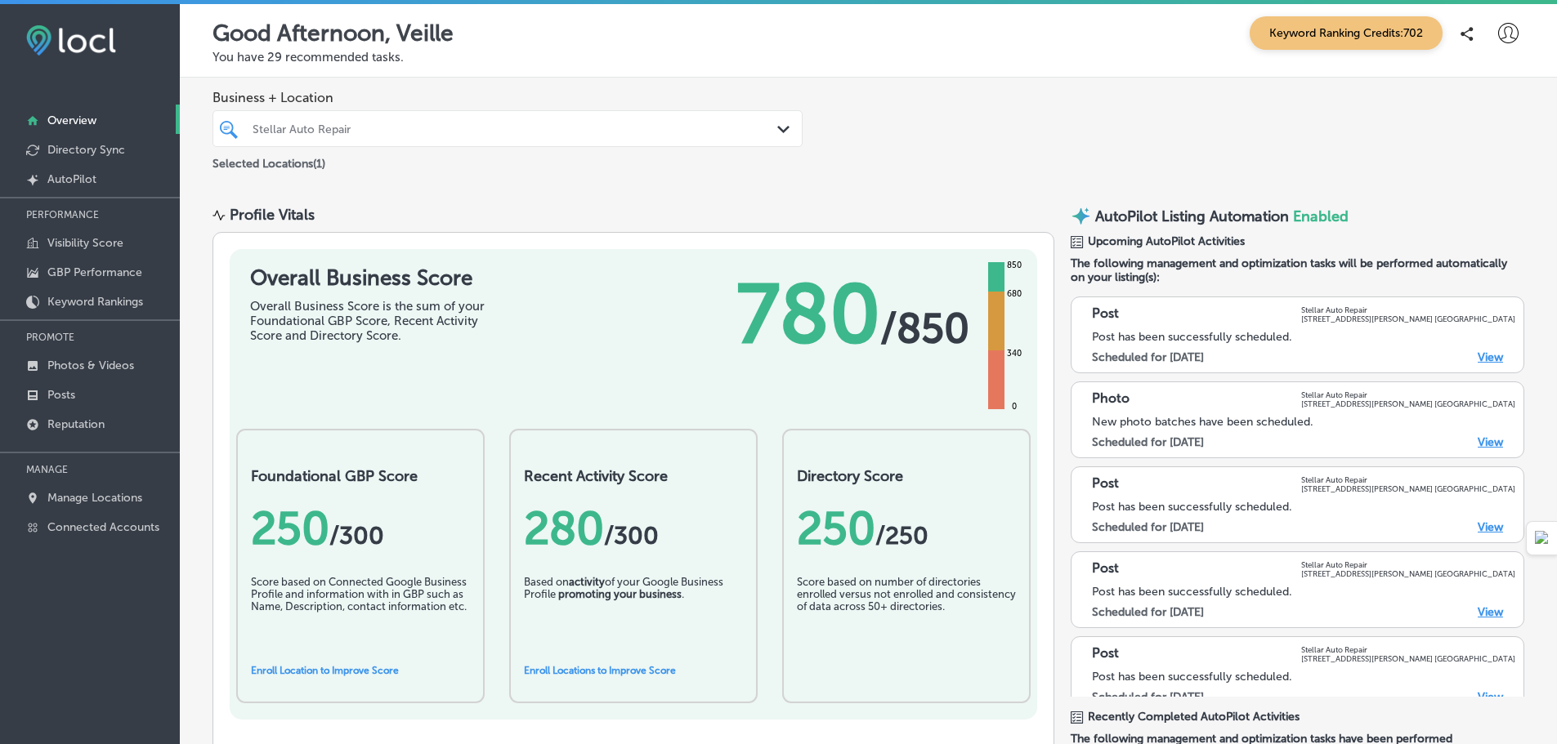
click at [782, 134] on div "Path Created with Sketch." at bounding box center [786, 130] width 18 height 18
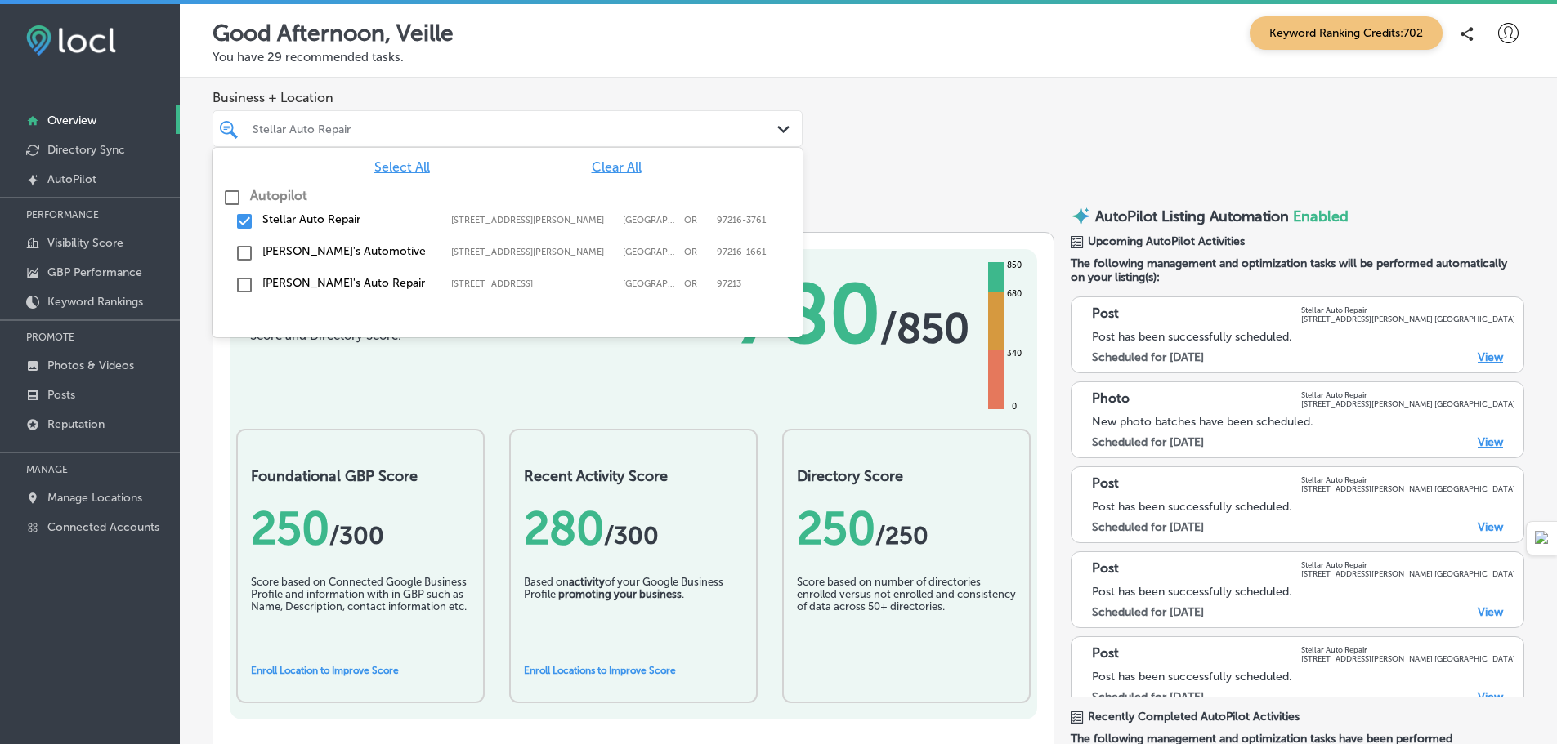
click at [278, 245] on label "[PERSON_NAME]'s Automotive" at bounding box center [348, 251] width 172 height 14
click at [279, 219] on label "Stellar Auto Repair" at bounding box center [348, 219] width 172 height 14
click at [891, 148] on div "Business + Location option 11801 SE Stark St, deselected. option 11801 SE Stark…" at bounding box center [868, 132] width 1377 height 108
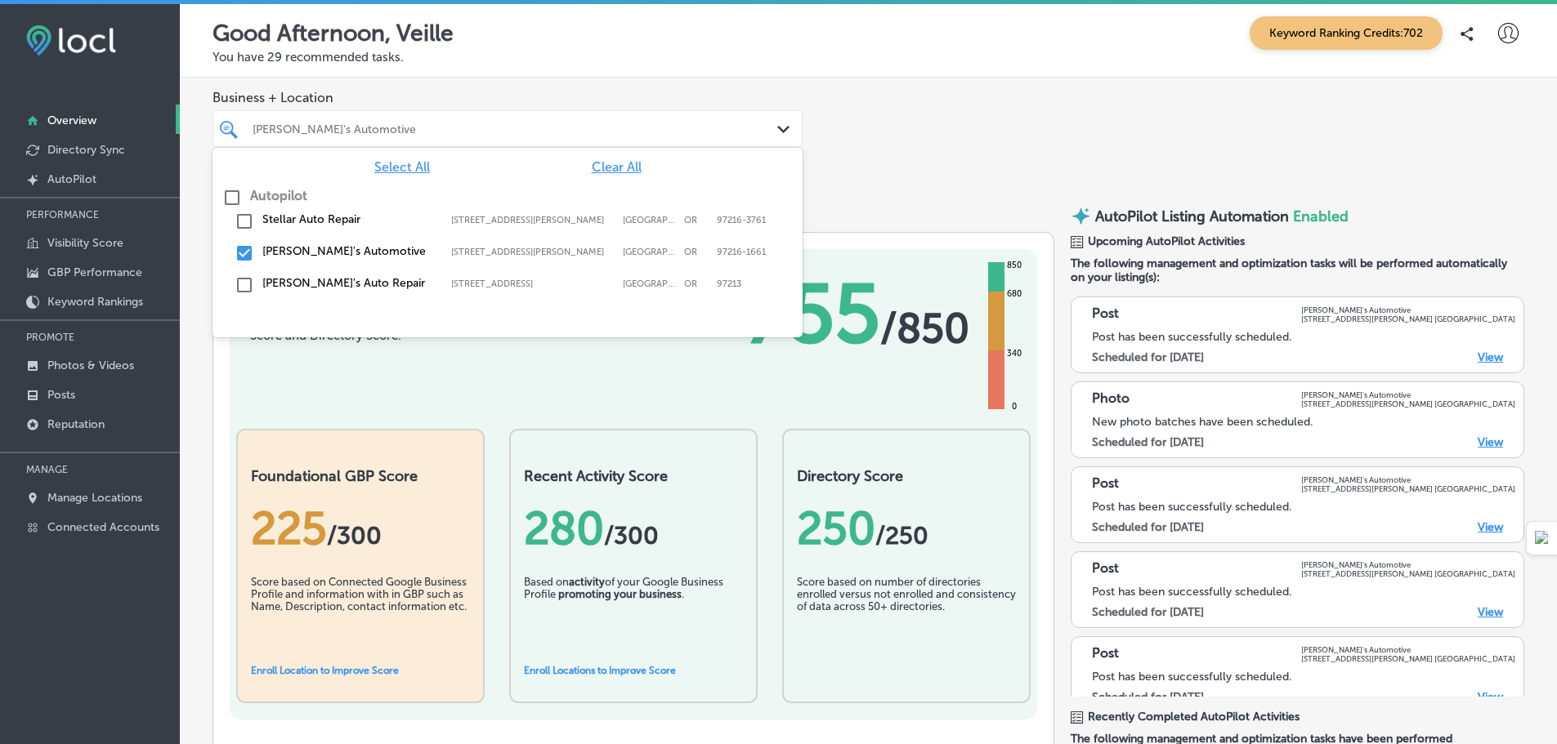
click at [777, 126] on icon "Path Created with Sketch." at bounding box center [783, 129] width 12 height 7
click at [287, 275] on div "Jolene's Auto Repair 104 Ne 80th Ave, Portland, OR, 97213 104 Ne 80th Ave Portl…" at bounding box center [507, 285] width 577 height 25
click at [292, 257] on label "[PERSON_NAME]'s Automotive" at bounding box center [348, 251] width 172 height 14
click at [948, 174] on div "Business + Location option 8804 Southeast Stark Street, deselected. option 1180…" at bounding box center [868, 132] width 1377 height 108
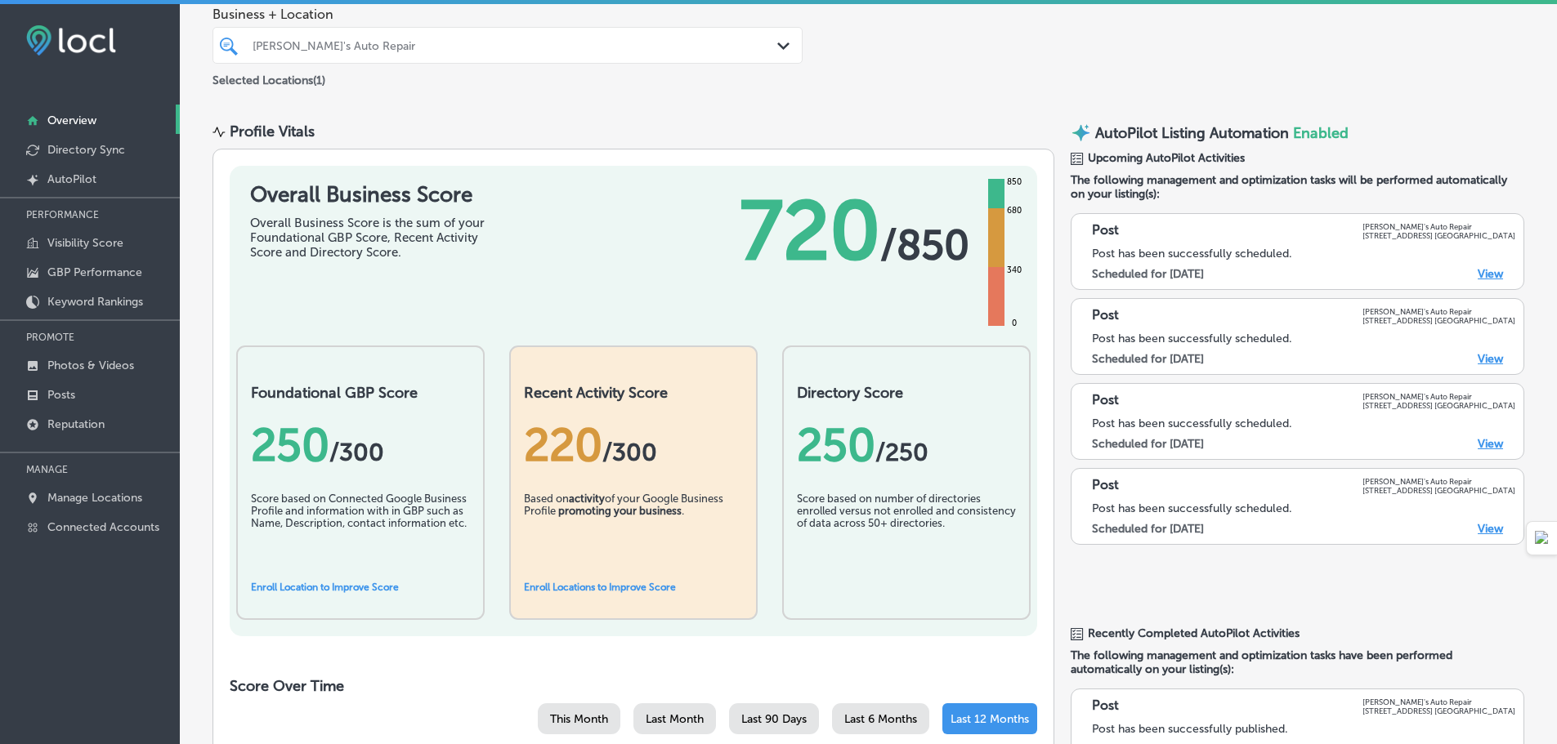
scroll to position [82, 0]
click at [613, 420] on div "220 /300" at bounding box center [633, 447] width 219 height 54
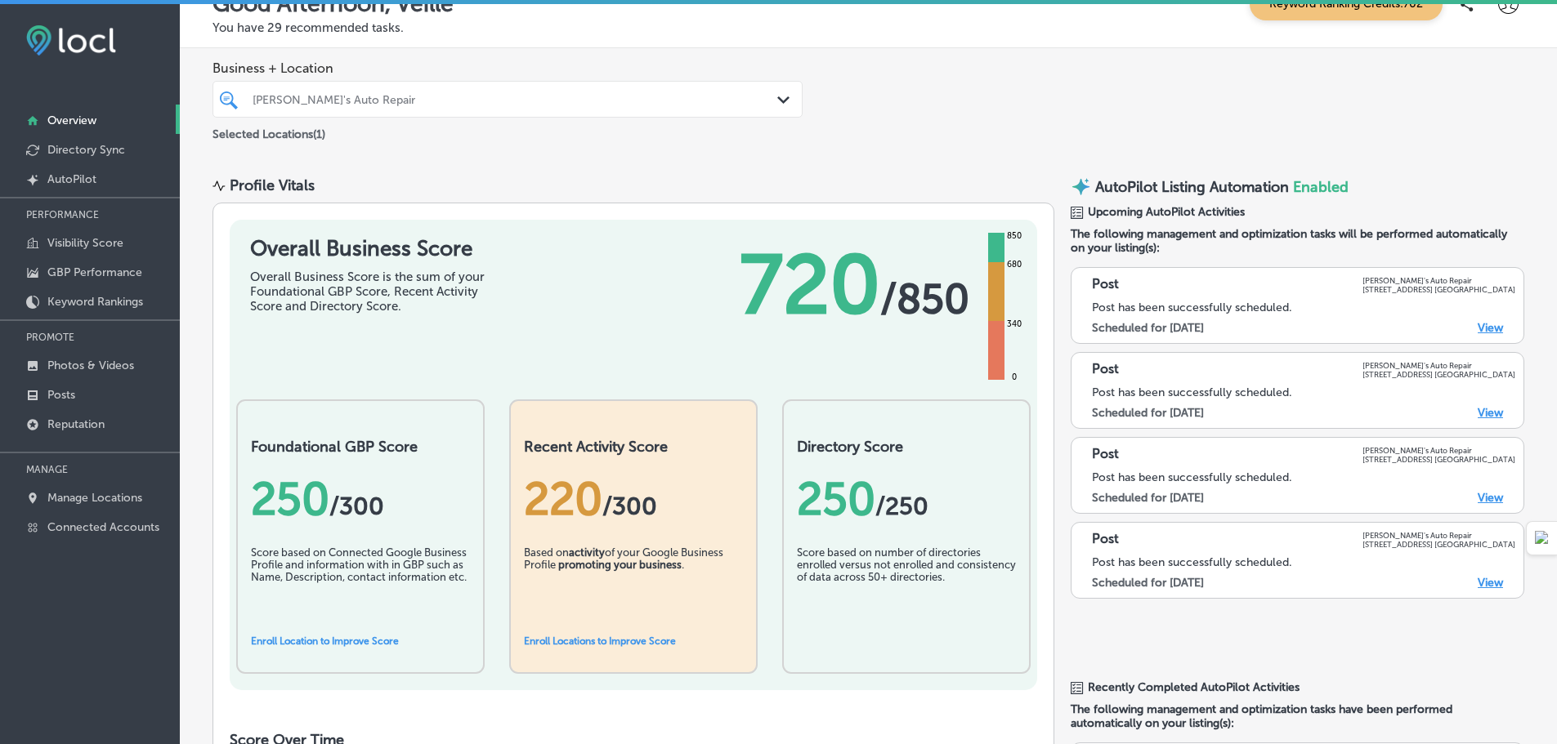
scroll to position [0, 0]
